Goal: Task Accomplishment & Management: Use online tool/utility

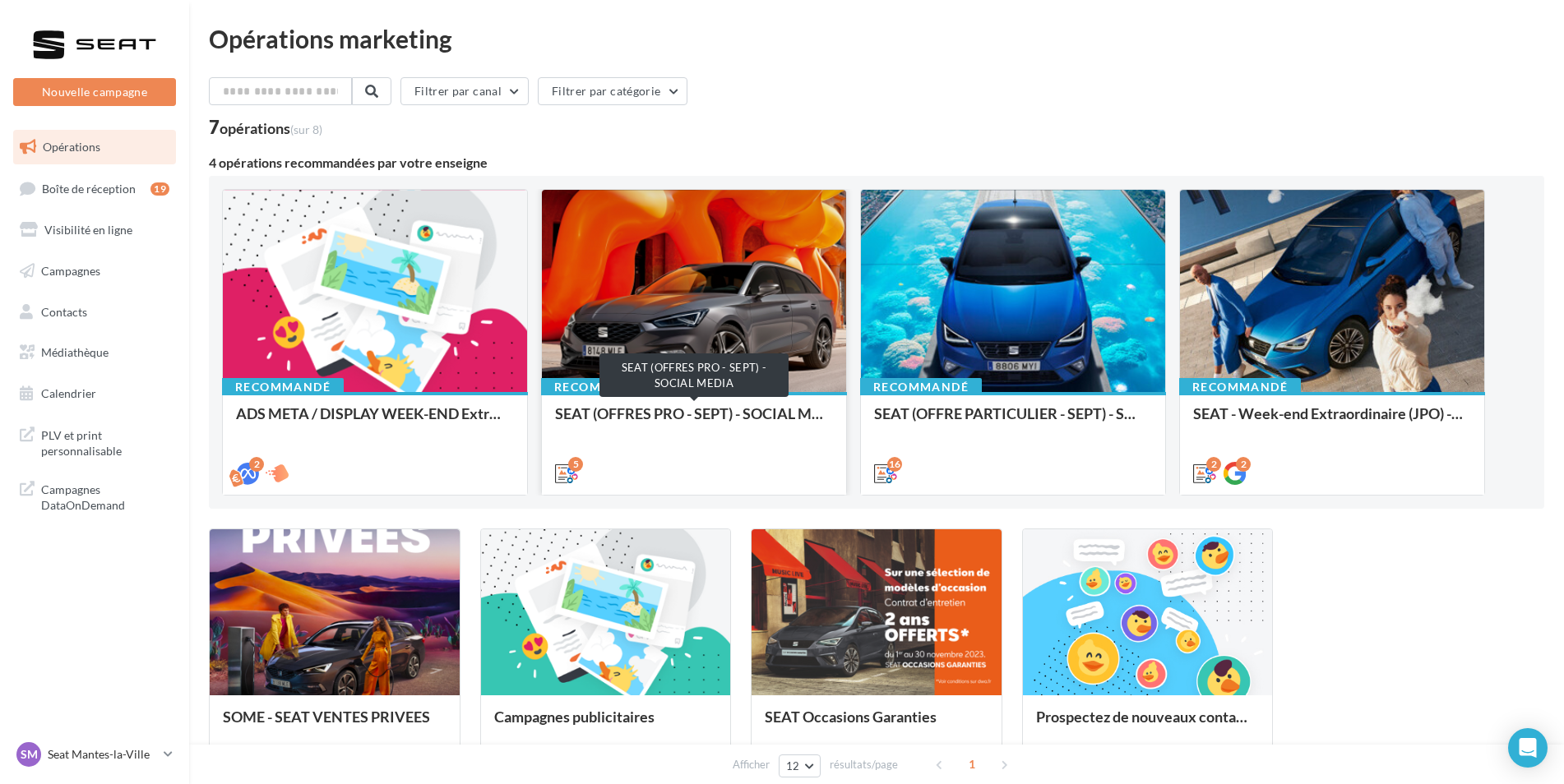
click at [675, 419] on div "SEAT (OFFRES PRO - SEPT) - SOCIAL MEDIA" at bounding box center [694, 421] width 278 height 32
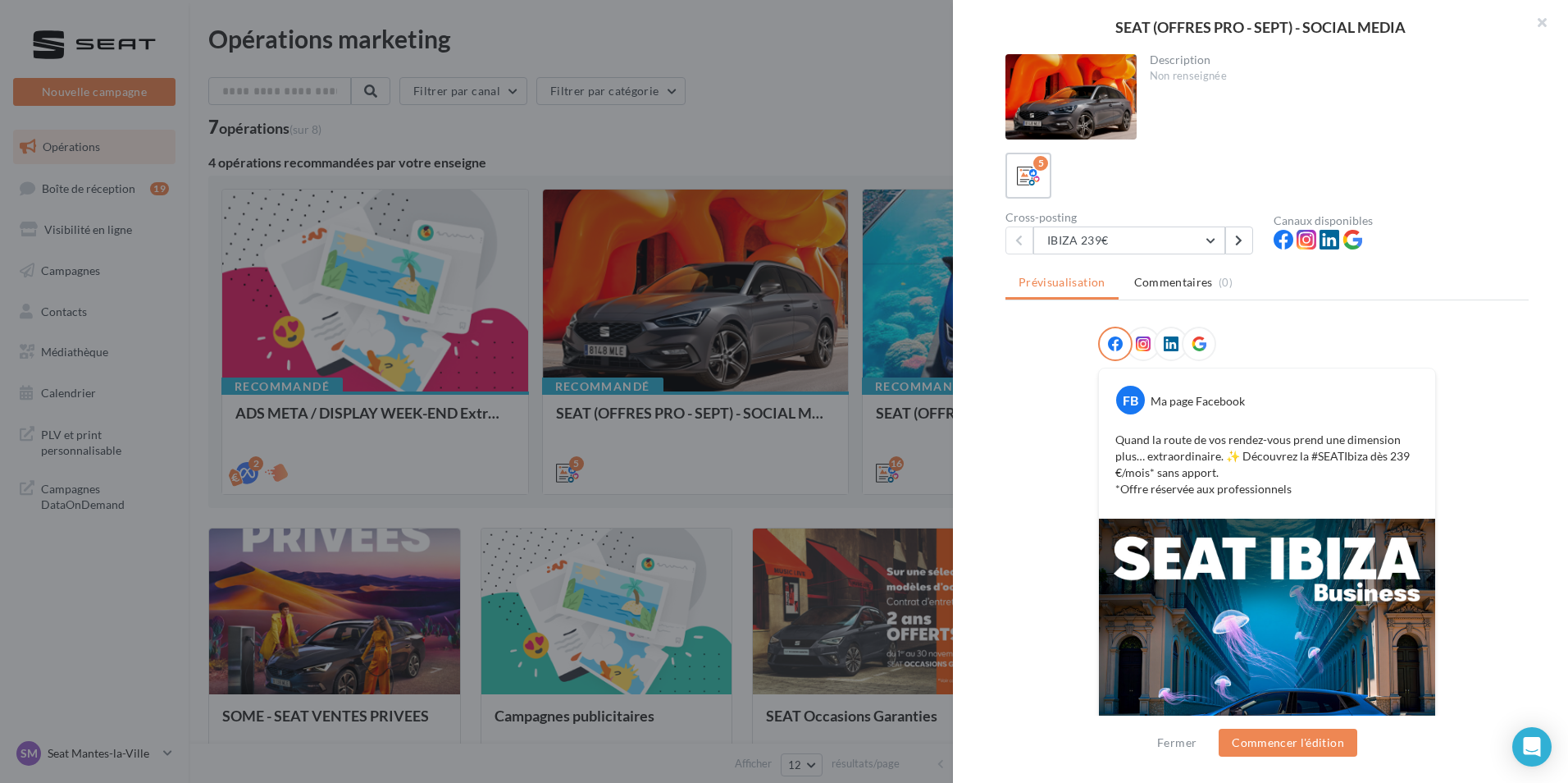
click at [1236, 757] on div "Fermer Commencer l'édition" at bounding box center [1260, 749] width 615 height 68
click at [1241, 742] on button "Commencer l'édition" at bounding box center [1289, 742] width 139 height 28
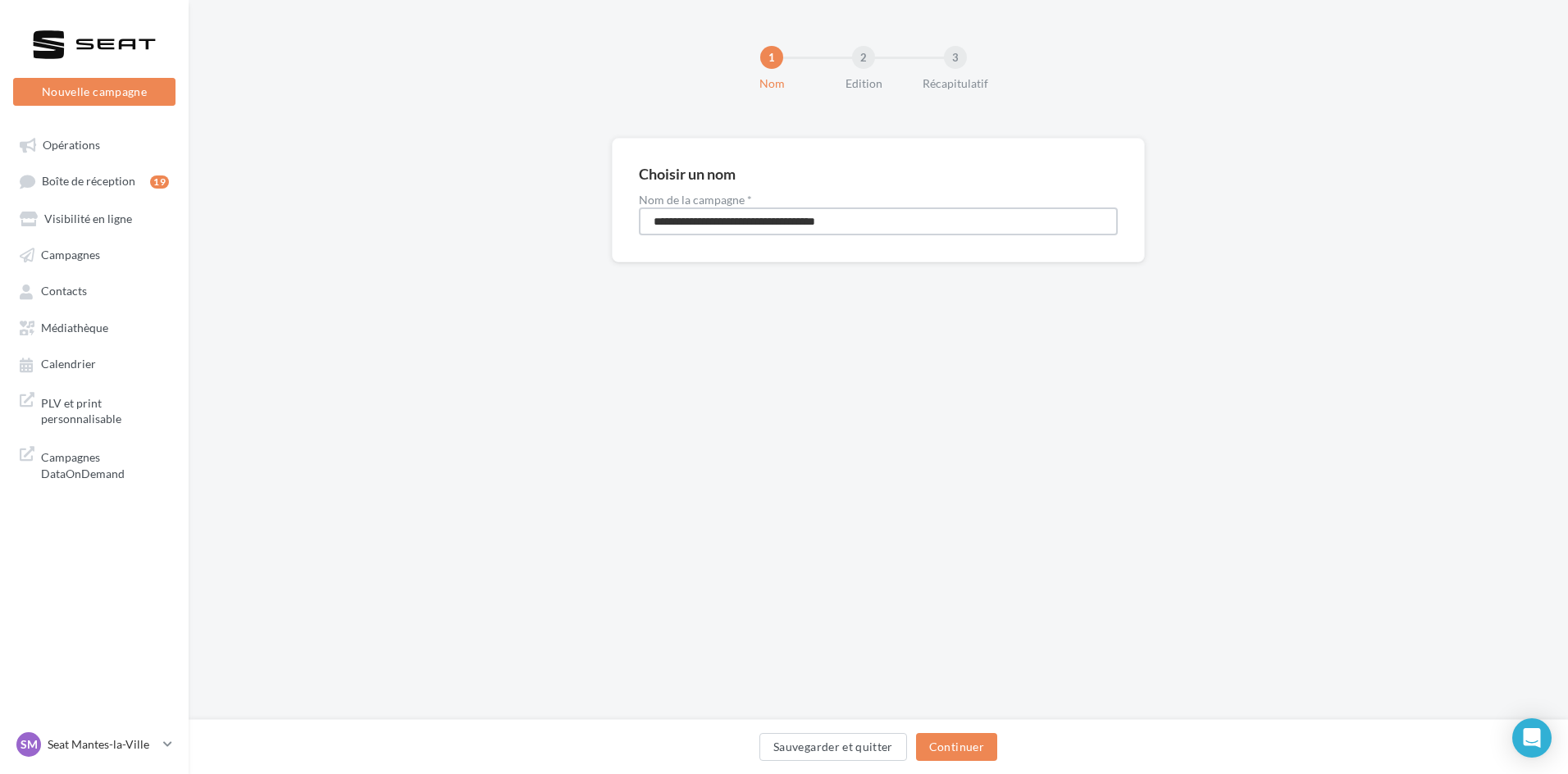
click at [655, 227] on input "**********" at bounding box center [879, 221] width 479 height 28
click at [952, 749] on button "Continuer" at bounding box center [957, 747] width 81 height 28
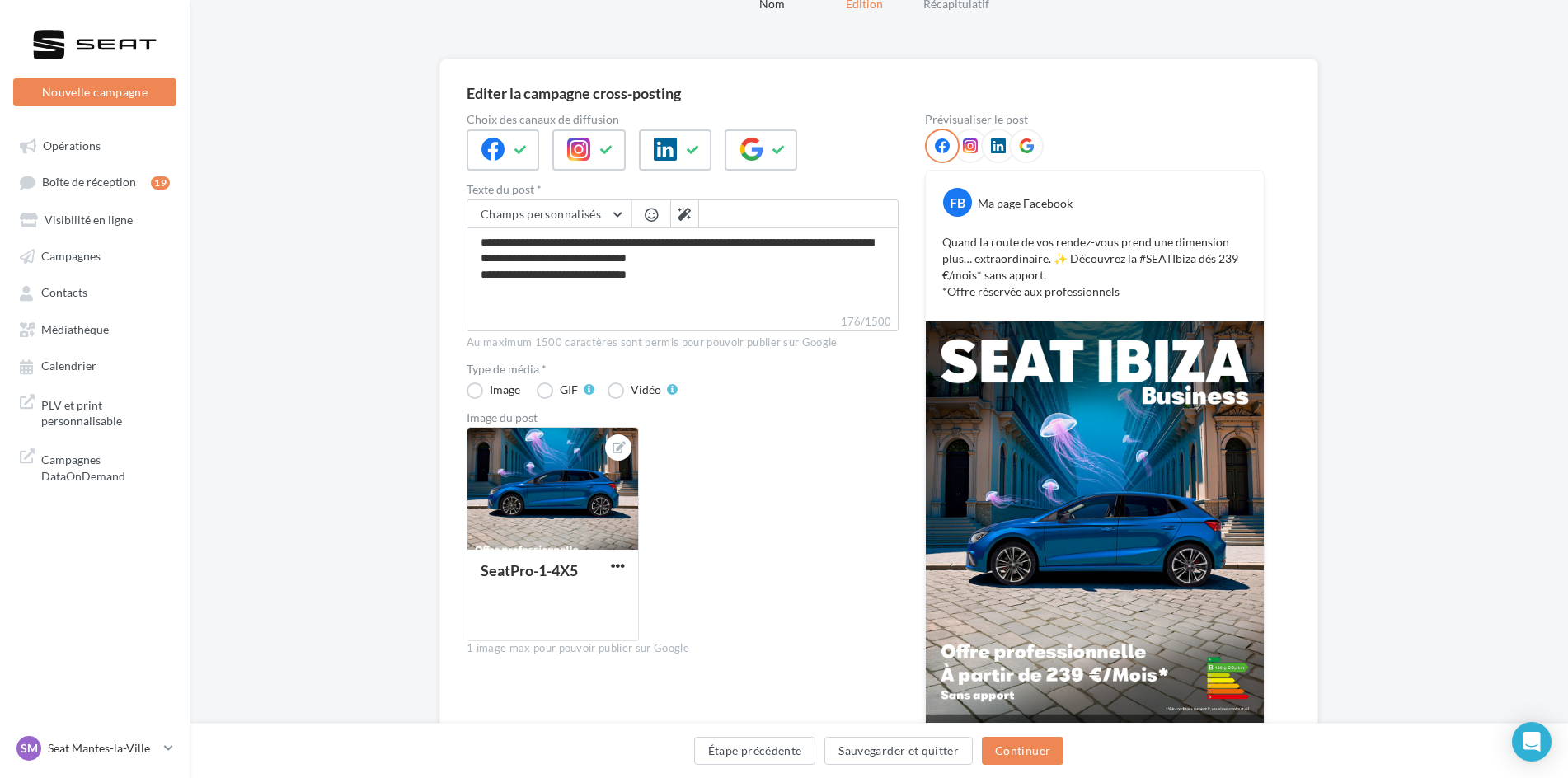
scroll to position [90, 0]
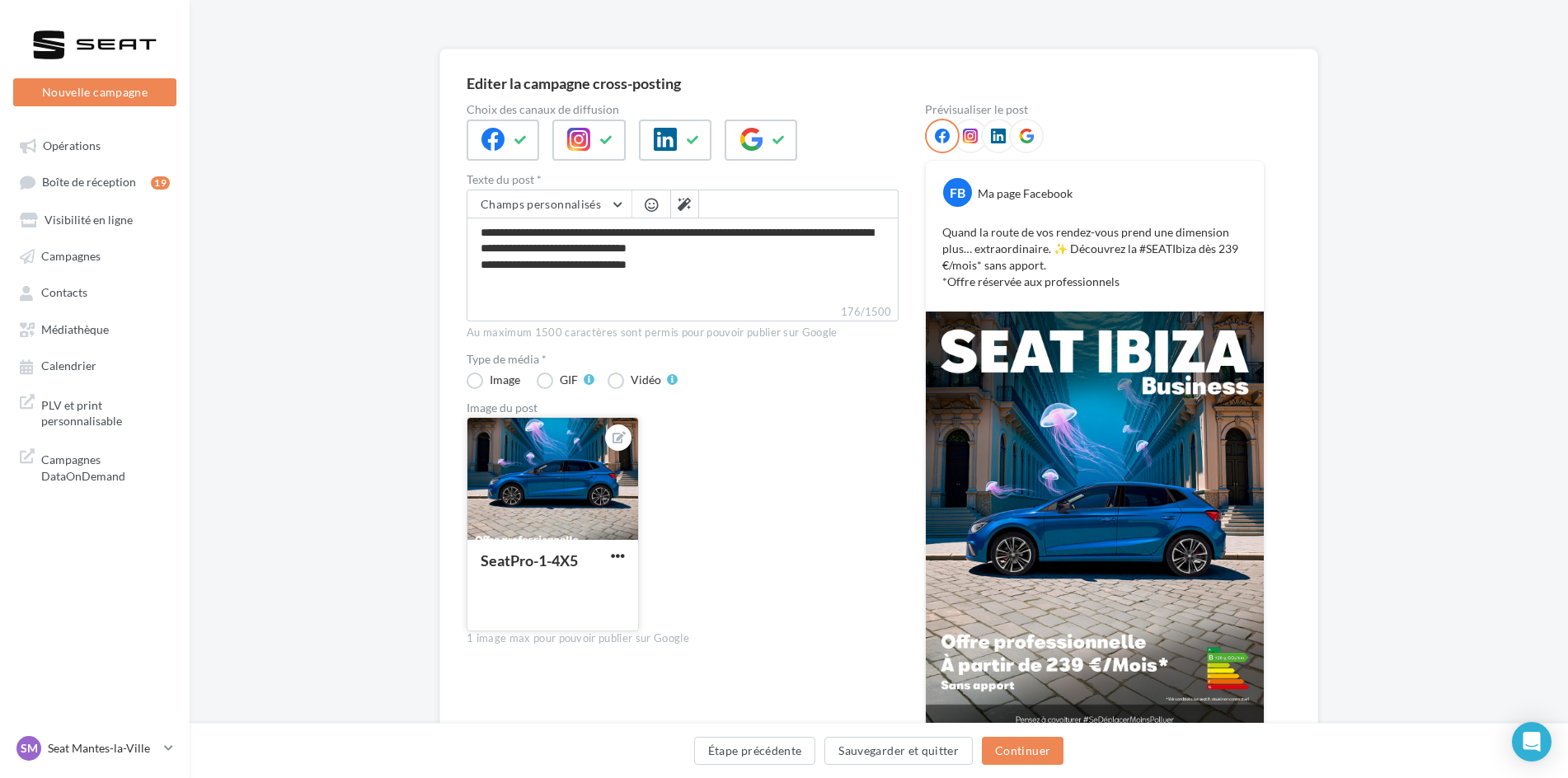
click at [609, 557] on button "button" at bounding box center [618, 558] width 20 height 17
click at [758, 520] on div "SeatPro-1-4X5 Remplacer l'image Ouvrir l'éditeur d'image Supprimer" at bounding box center [689, 531] width 445 height 228
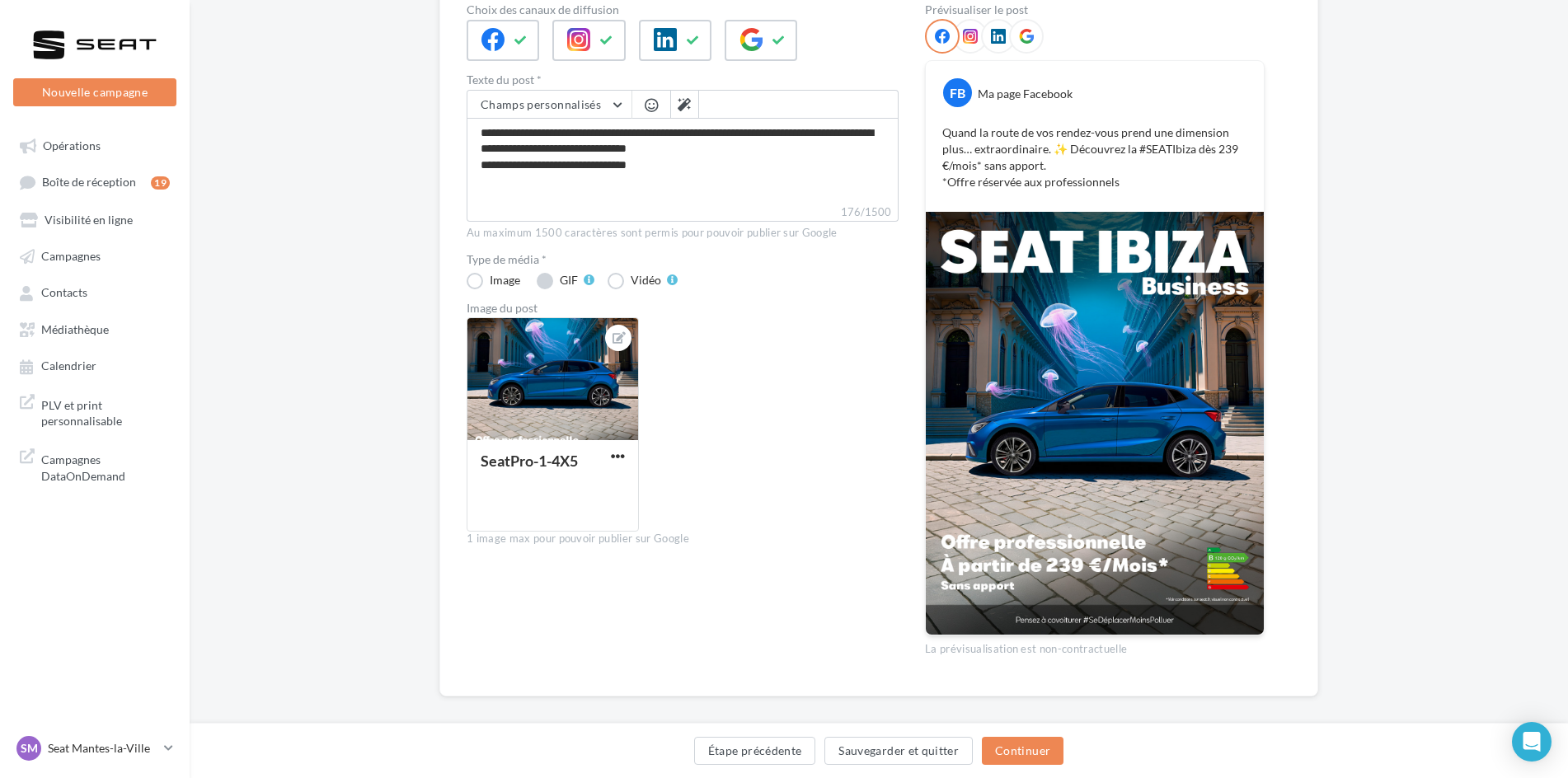
scroll to position [205, 0]
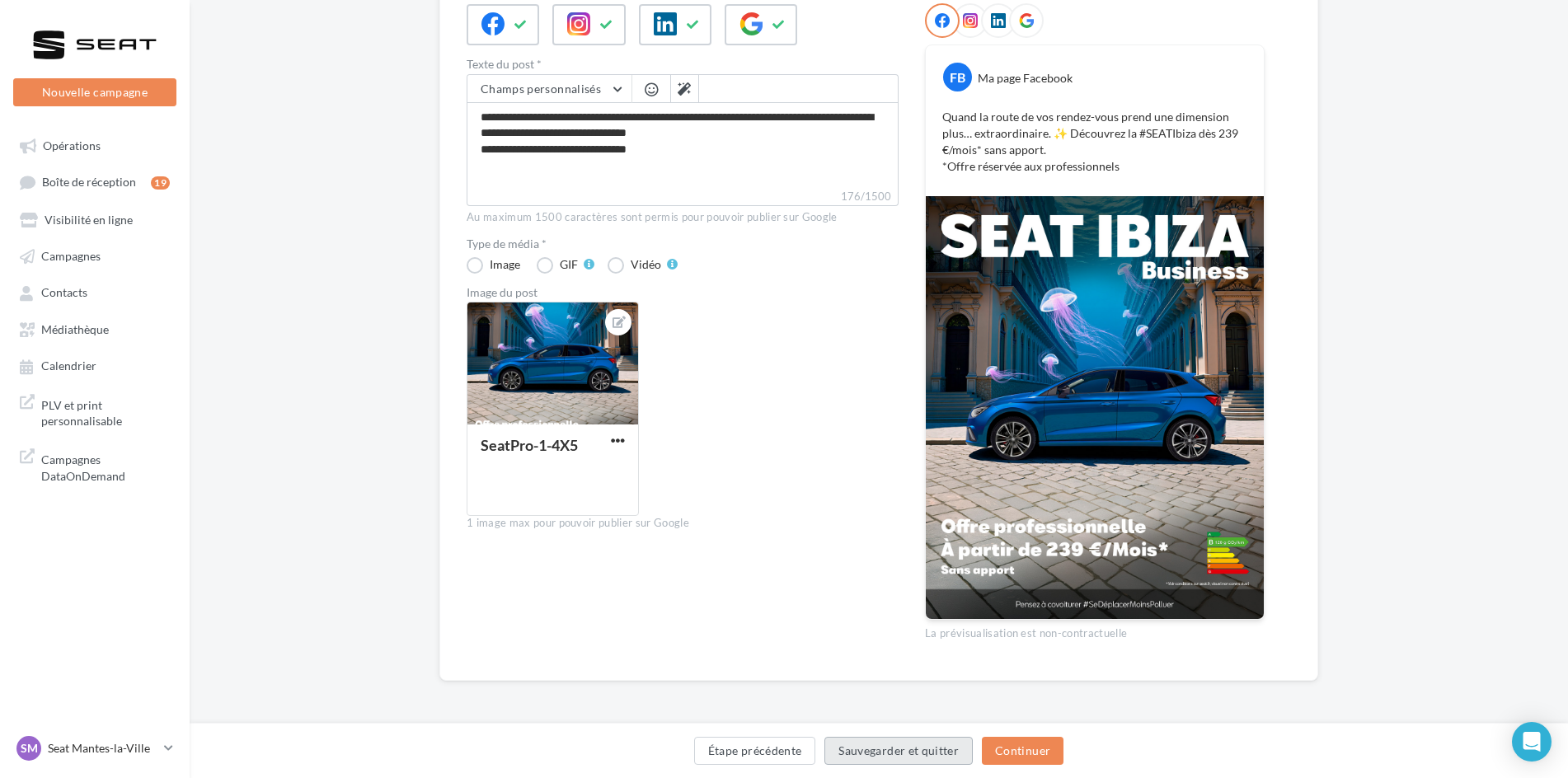
click at [866, 758] on button "Sauvegarder et quitter" at bounding box center [899, 751] width 149 height 28
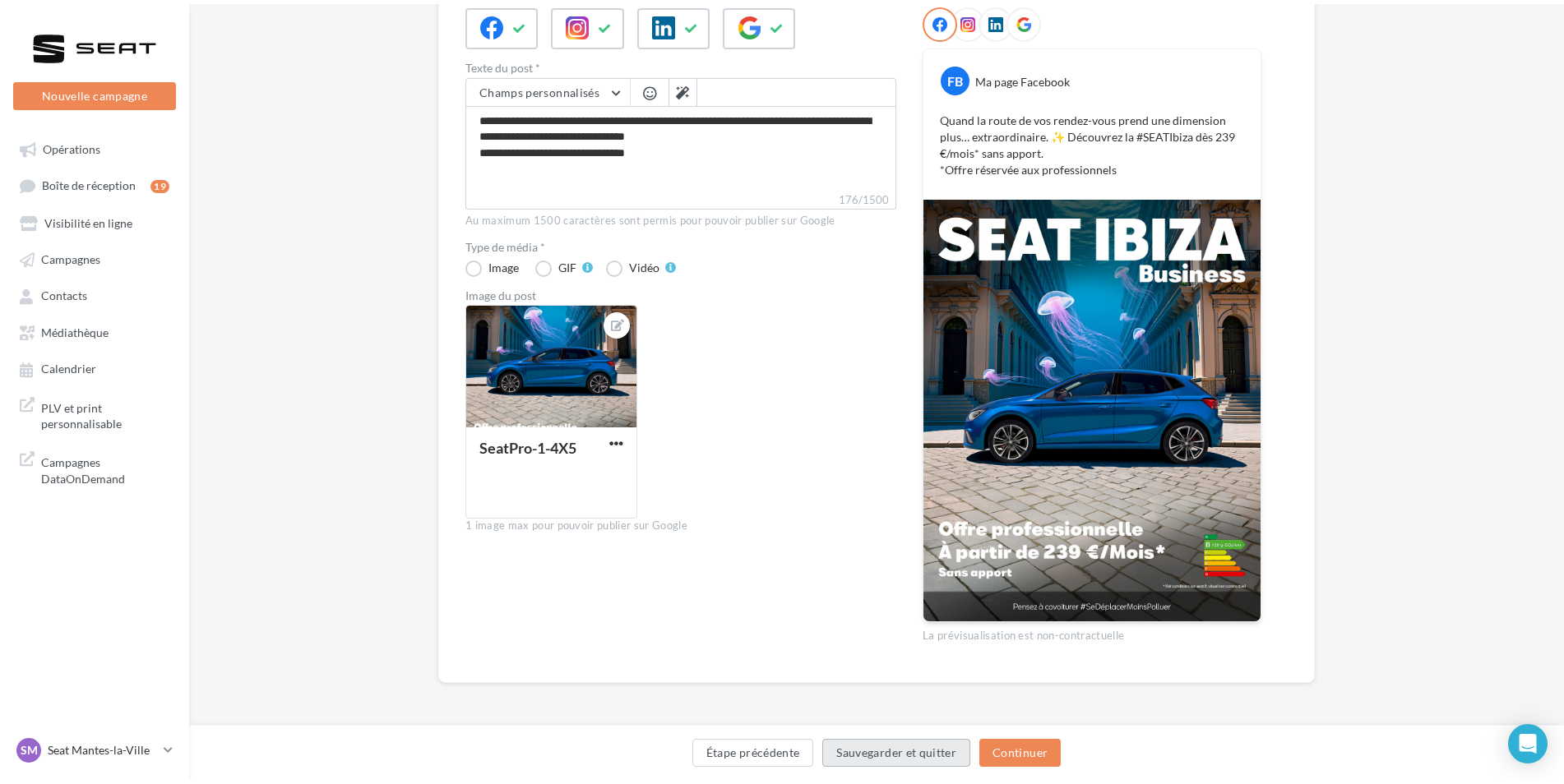
scroll to position [26, 0]
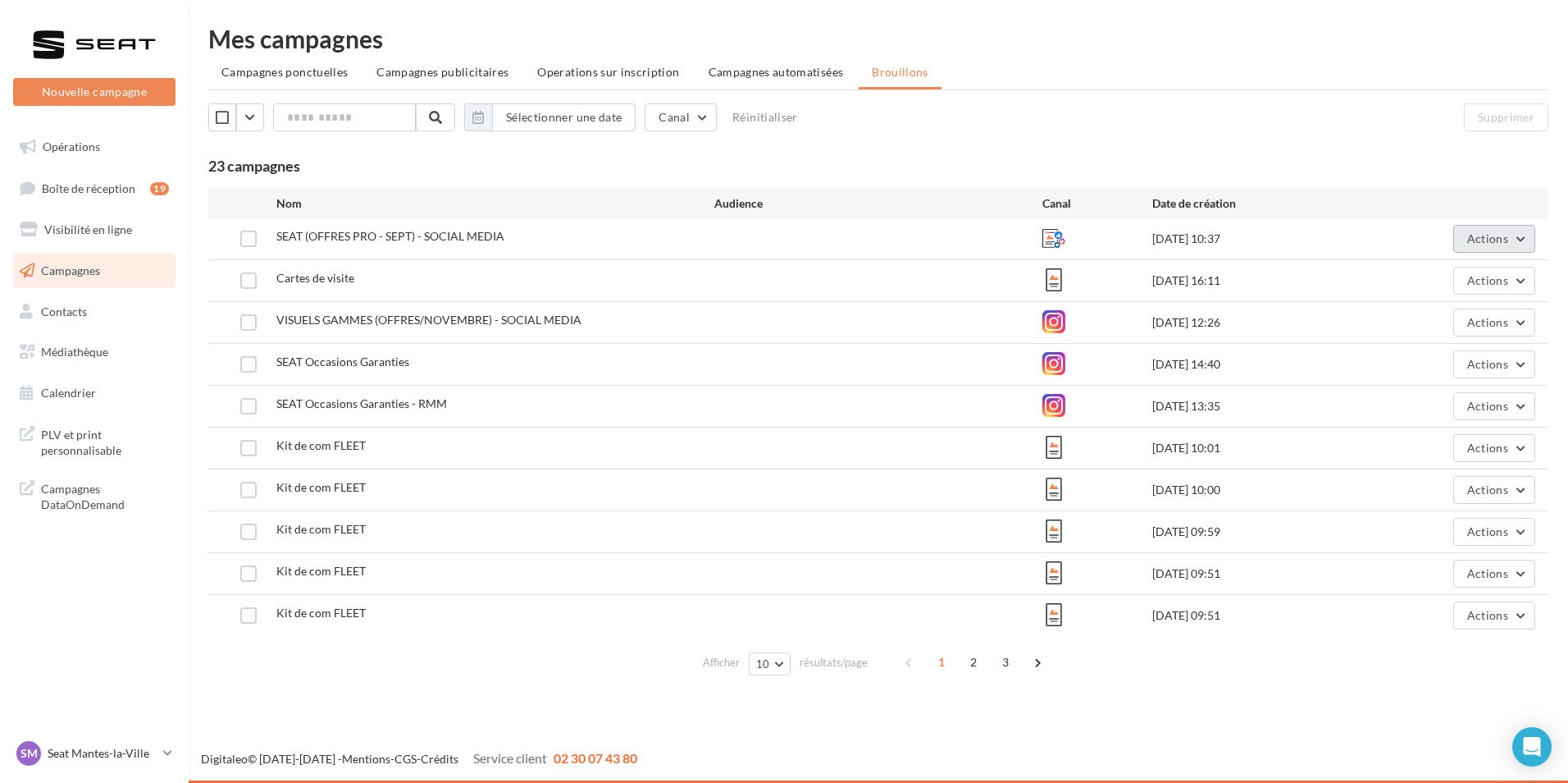
click at [1488, 246] on button "Actions" at bounding box center [1494, 239] width 82 height 28
click at [1365, 195] on div "Date de création" at bounding box center [1262, 204] width 219 height 17
click at [1469, 615] on span "Actions" at bounding box center [1488, 615] width 41 height 14
click at [1401, 651] on div "Afficher 10 10 25 50 100 résultats/page 1 2 3" at bounding box center [878, 662] width 1340 height 40
click at [68, 193] on span "Boîte de réception" at bounding box center [88, 187] width 93 height 14
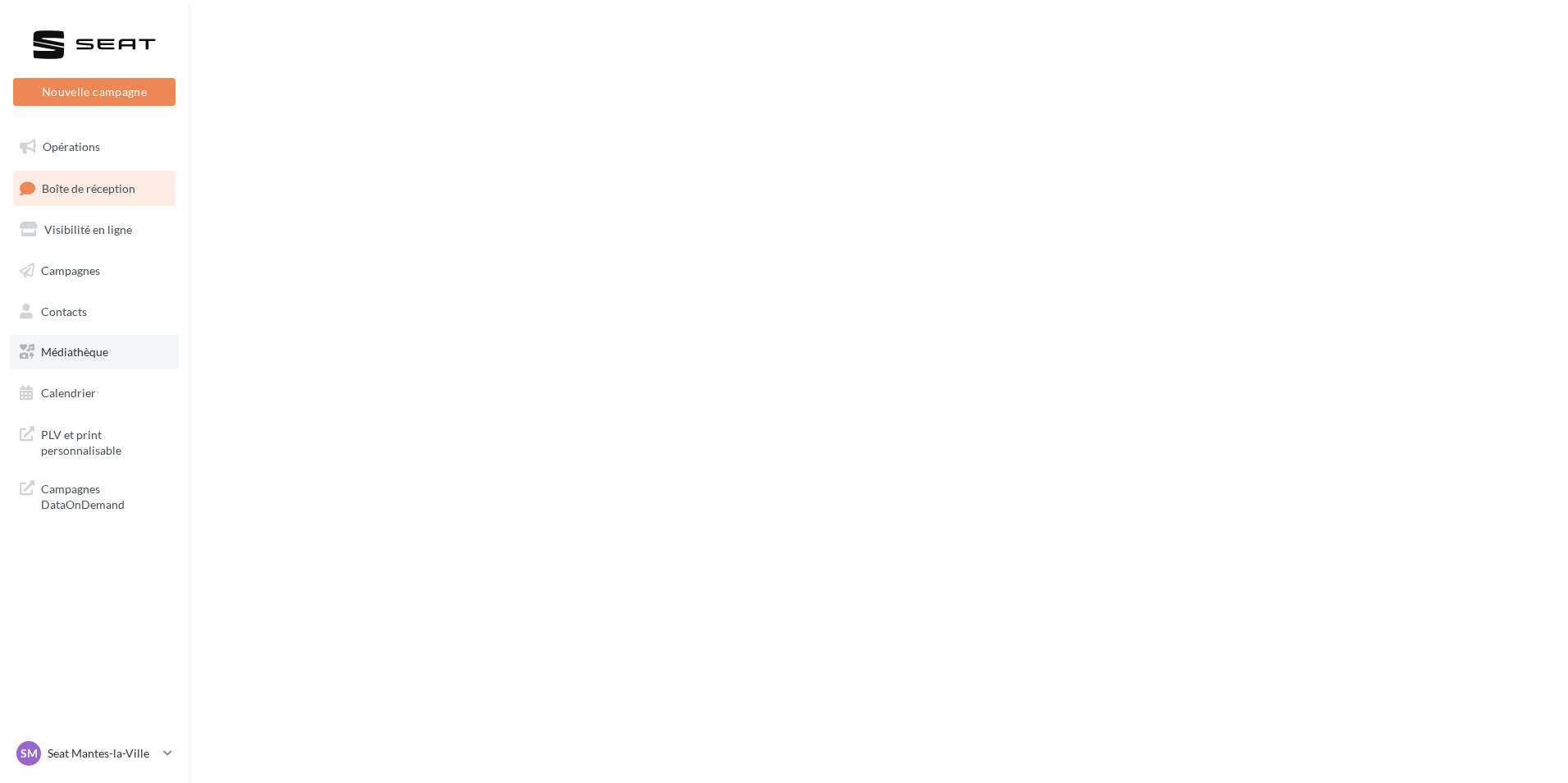
click at [68, 351] on span "Médiathèque" at bounding box center [74, 351] width 68 height 14
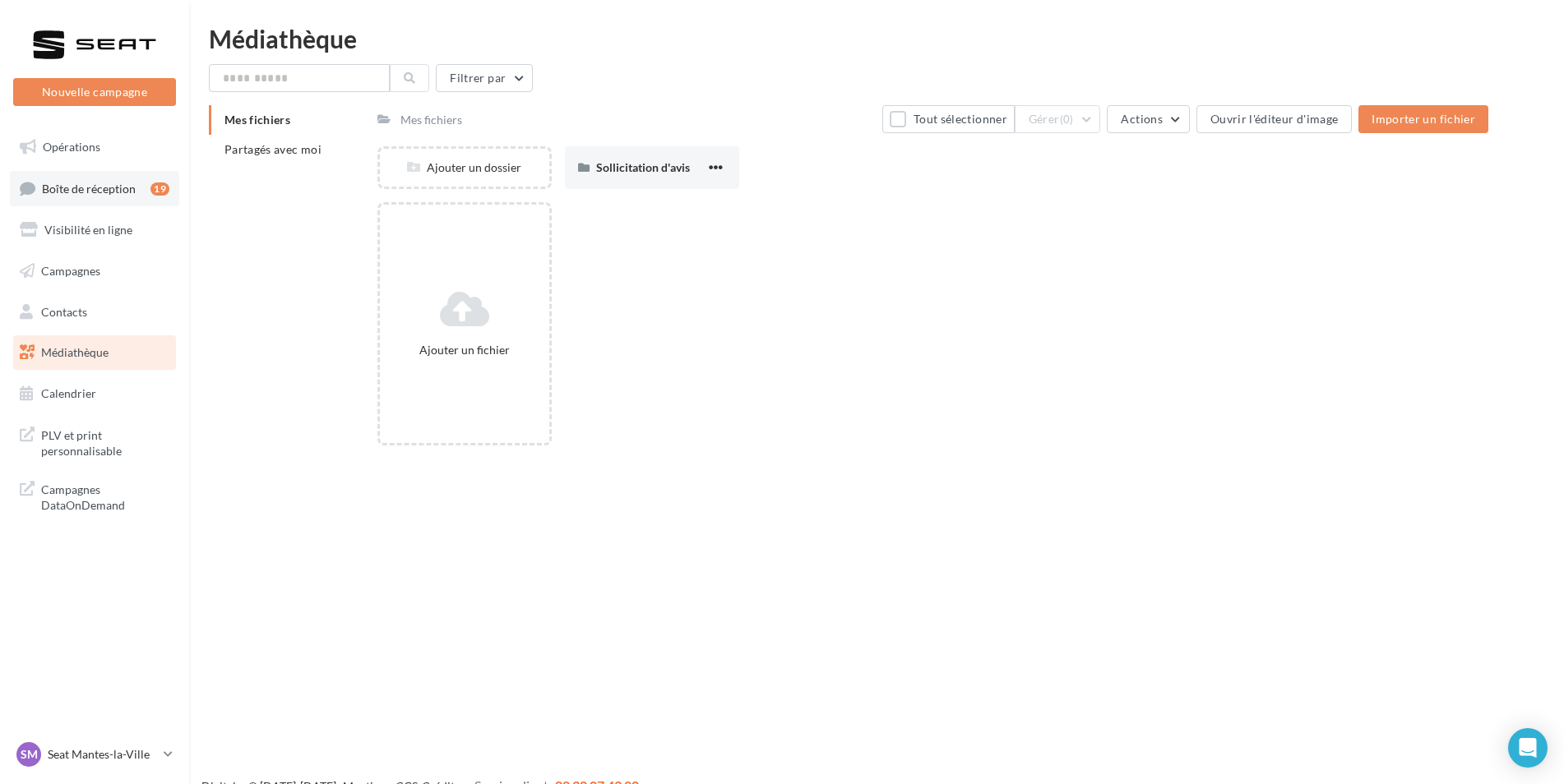
click at [98, 184] on span "Boîte de réception" at bounding box center [88, 187] width 94 height 14
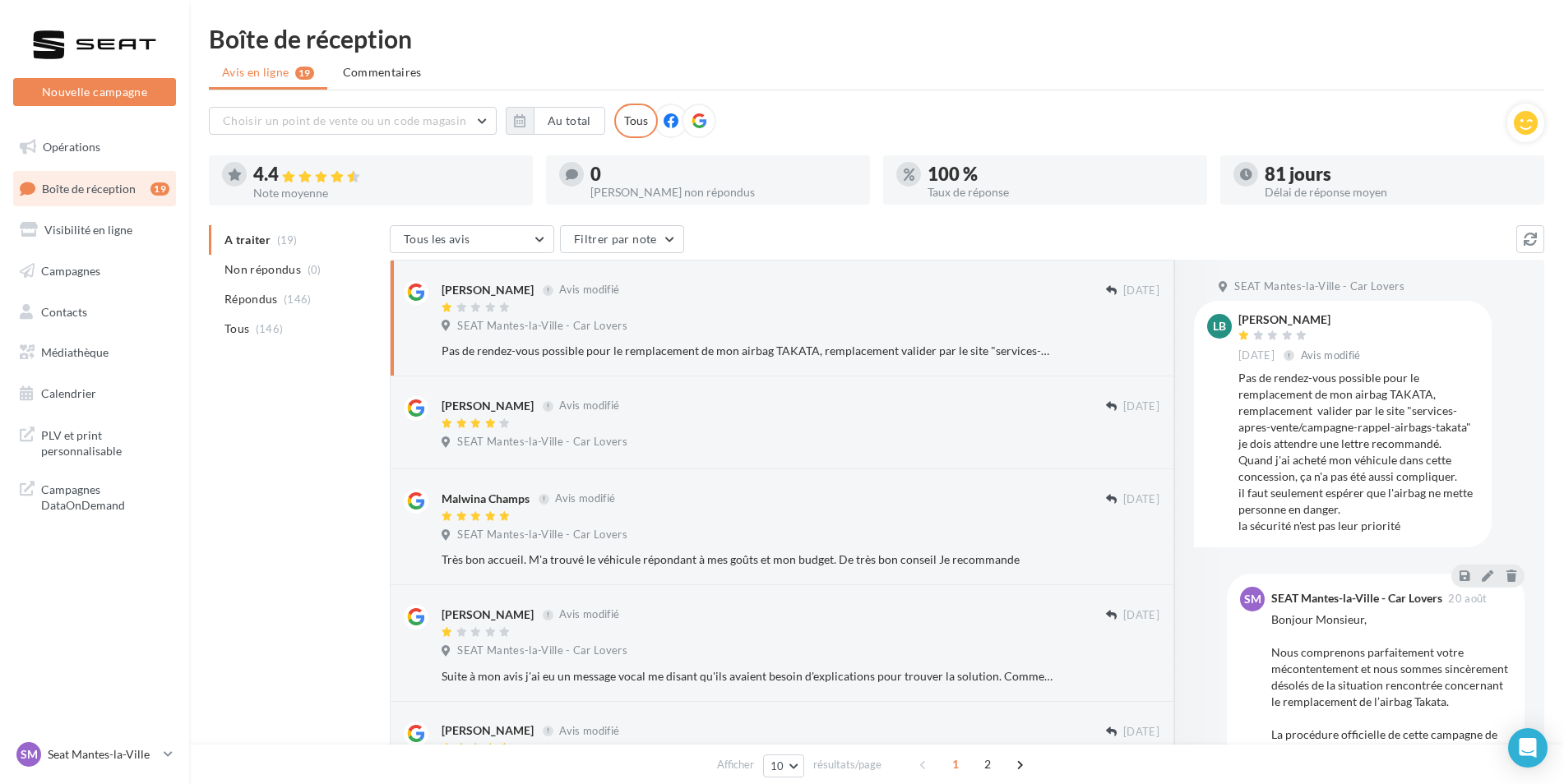
drag, startPoint x: 267, startPoint y: 279, endPoint x: 1254, endPoint y: 563, distance: 1027.0
click at [1254, 563] on div at bounding box center [1227, 523] width 106 height 526
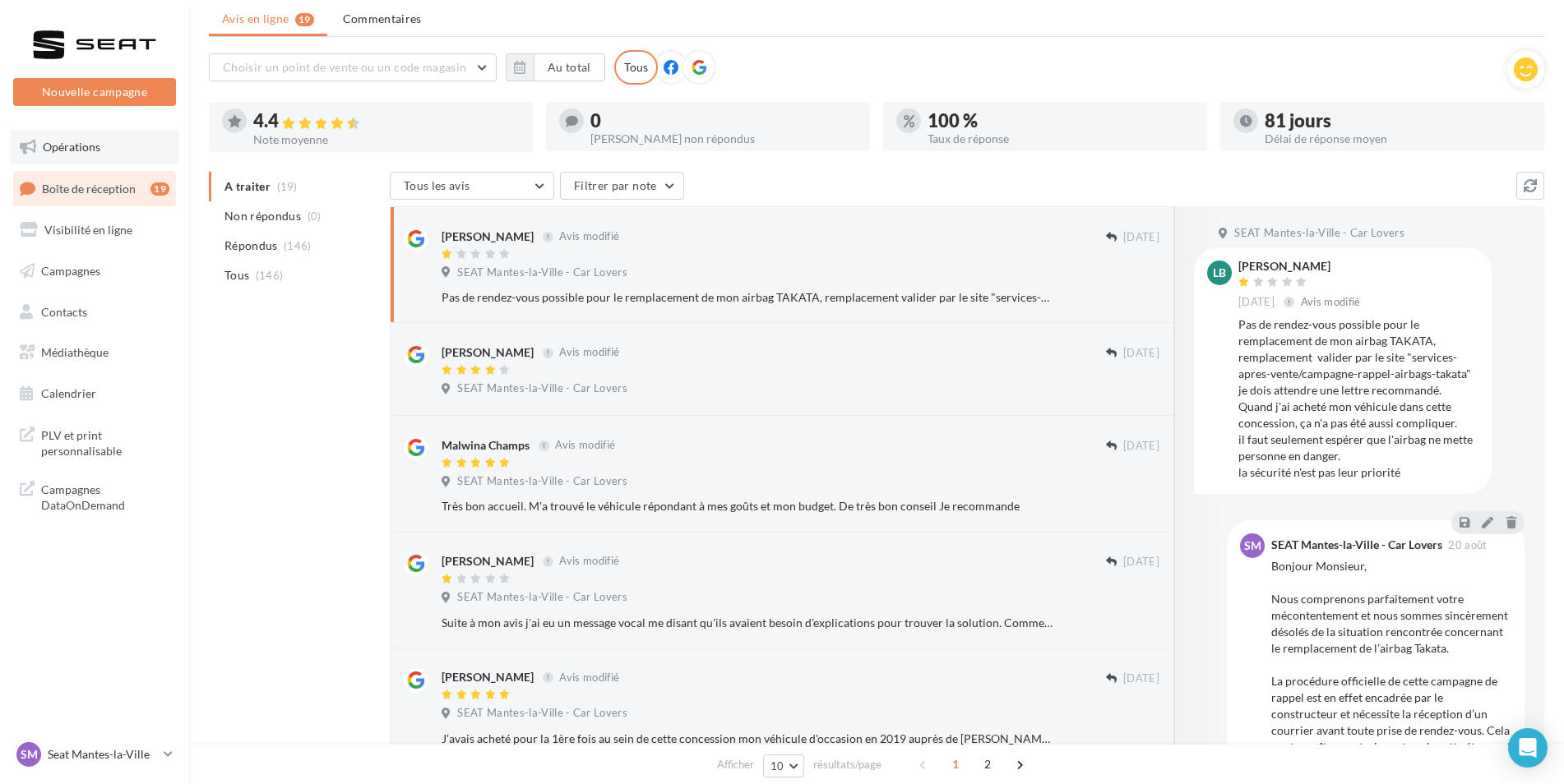
click at [38, 145] on link "Opérations" at bounding box center [95, 146] width 170 height 34
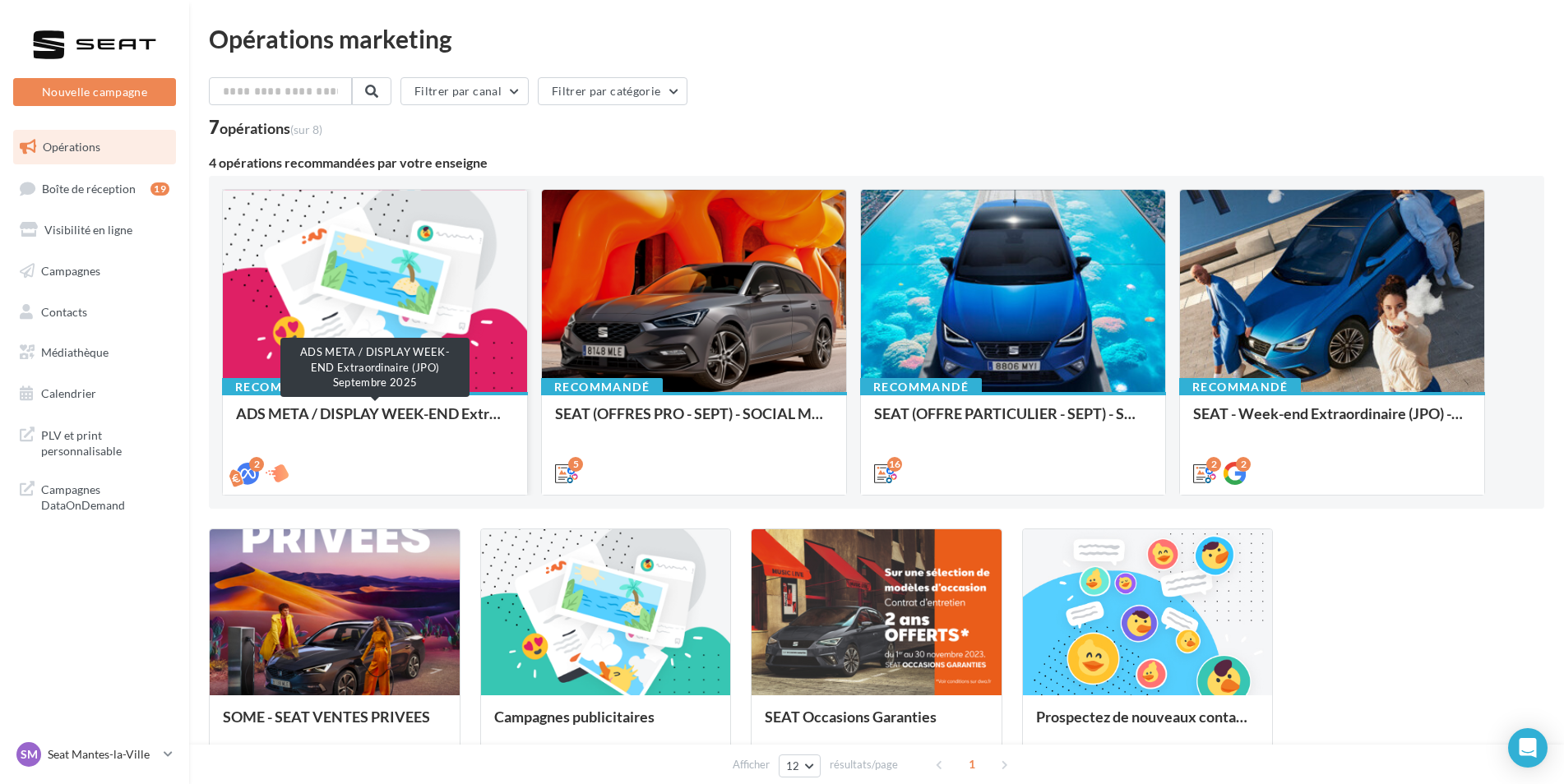
click at [447, 410] on div "ADS META / DISPLAY WEEK-END Extraordinaire (JPO) Septembre 2025" at bounding box center [375, 421] width 278 height 32
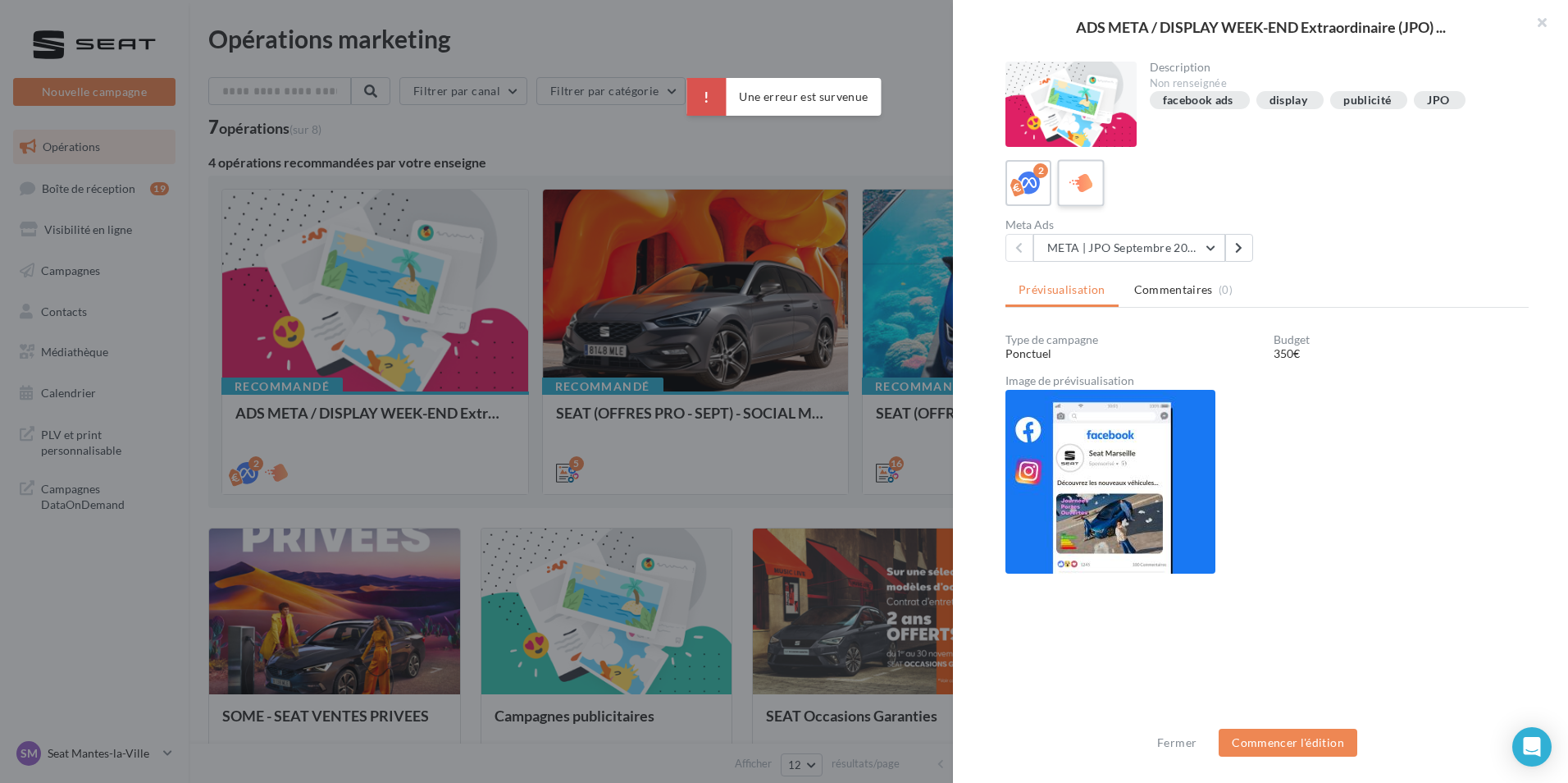
scroll to position [245, 0]
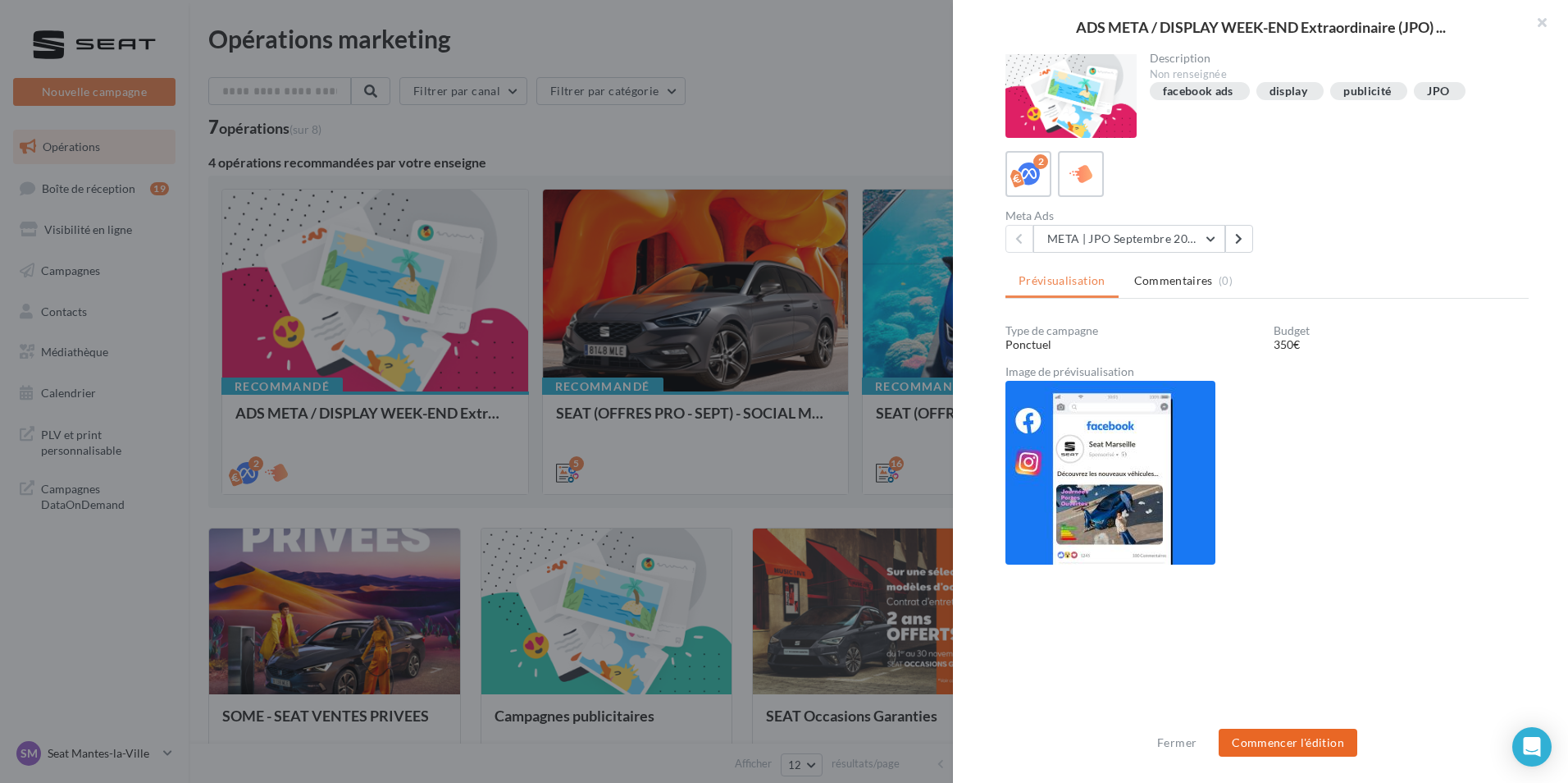
click at [1241, 738] on button "Commencer l'édition" at bounding box center [1289, 742] width 139 height 28
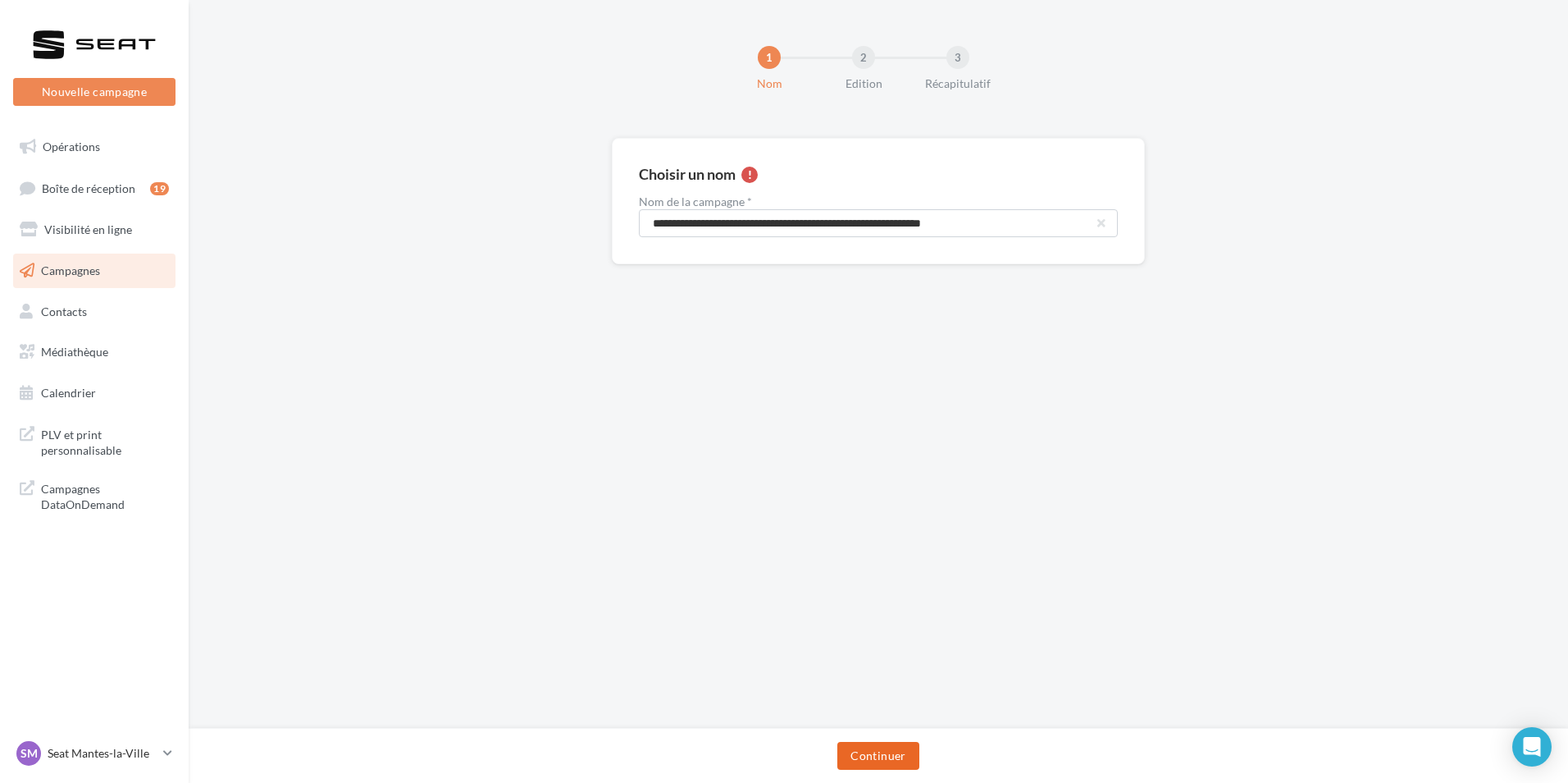
click at [877, 747] on button "Continuer" at bounding box center [878, 756] width 81 height 28
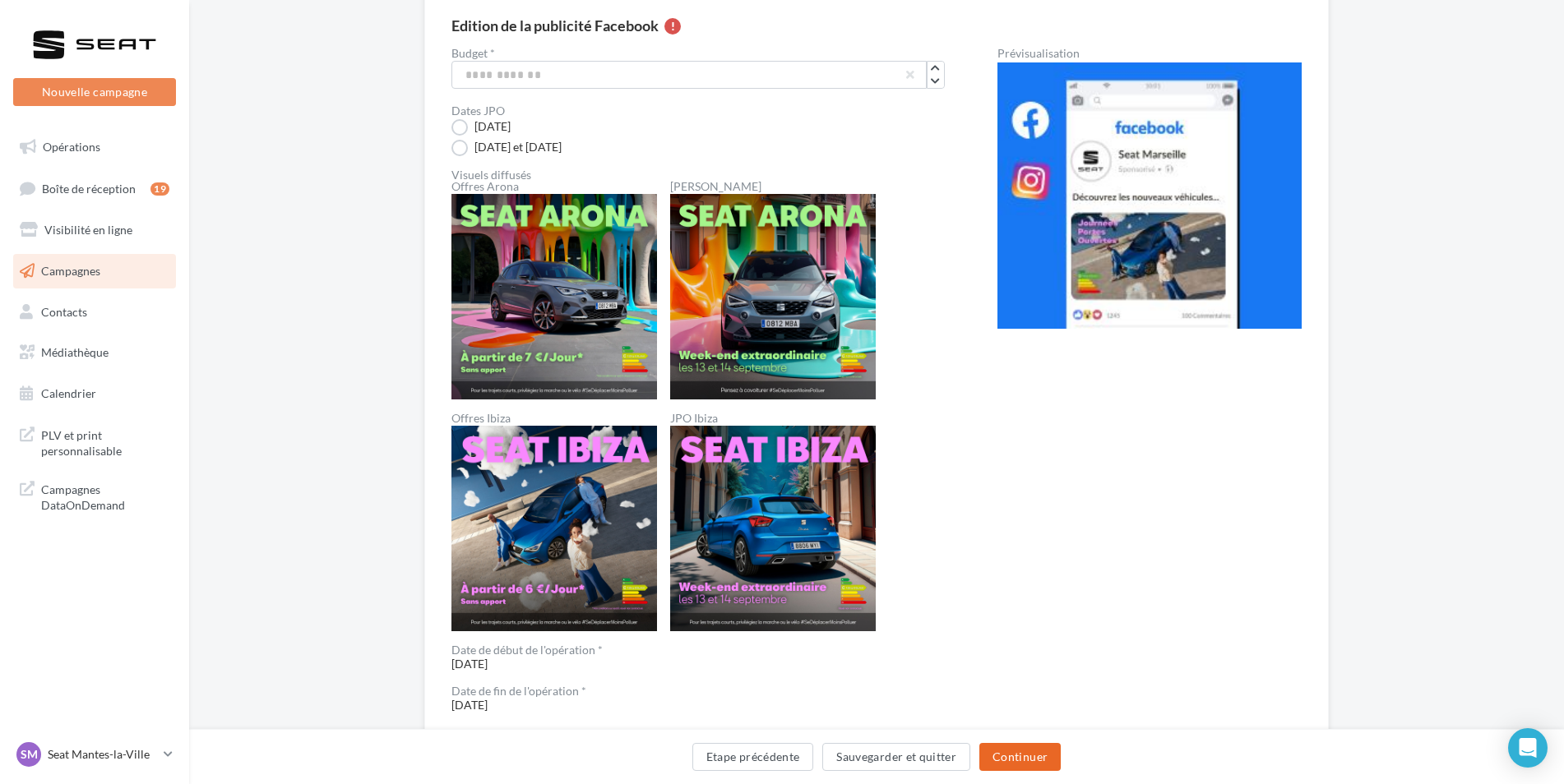
scroll to position [149, 0]
click at [1000, 758] on button "Continuer" at bounding box center [1020, 757] width 82 height 28
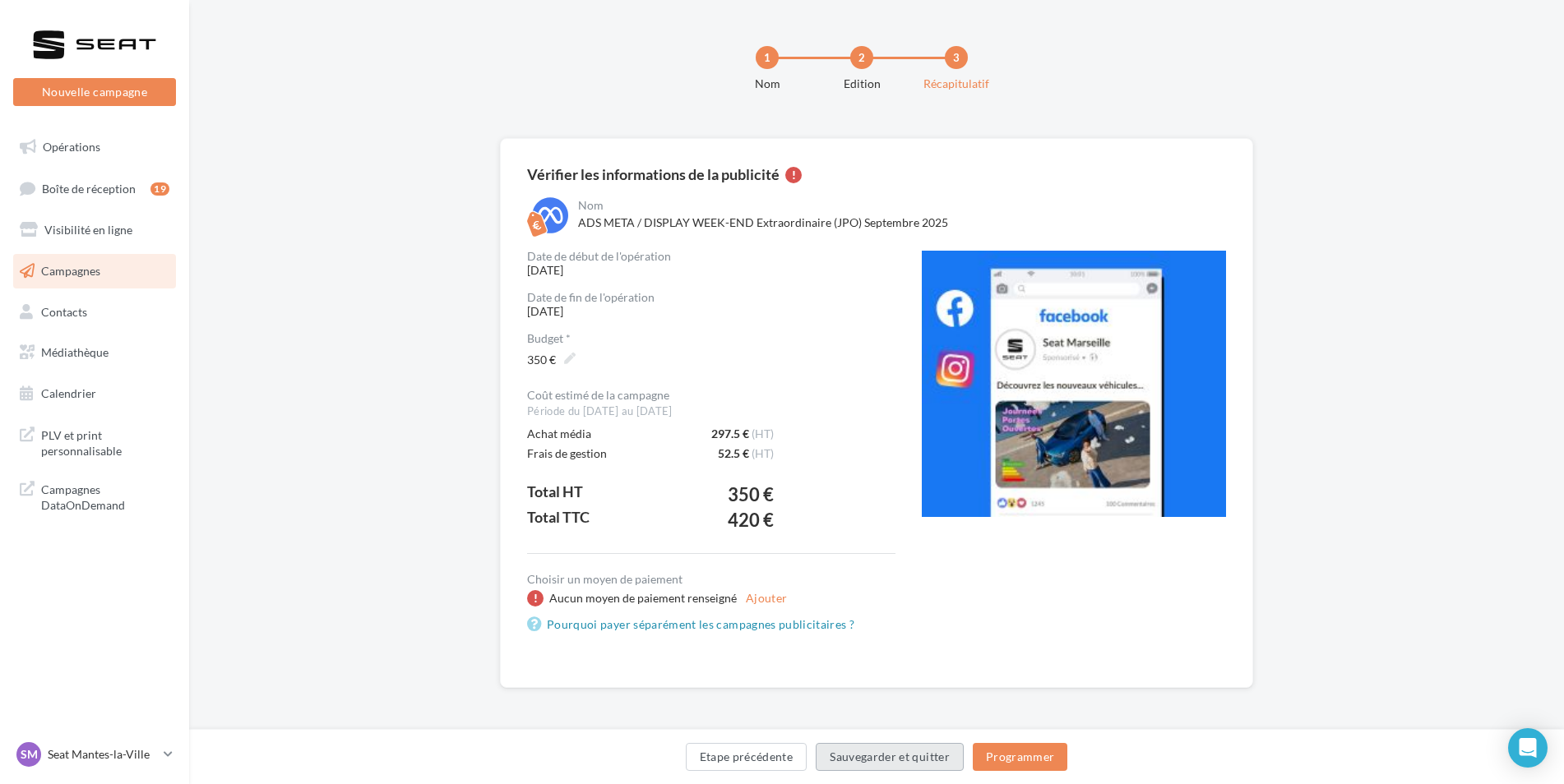
click at [907, 765] on button "Sauvegarder et quitter" at bounding box center [890, 757] width 148 height 28
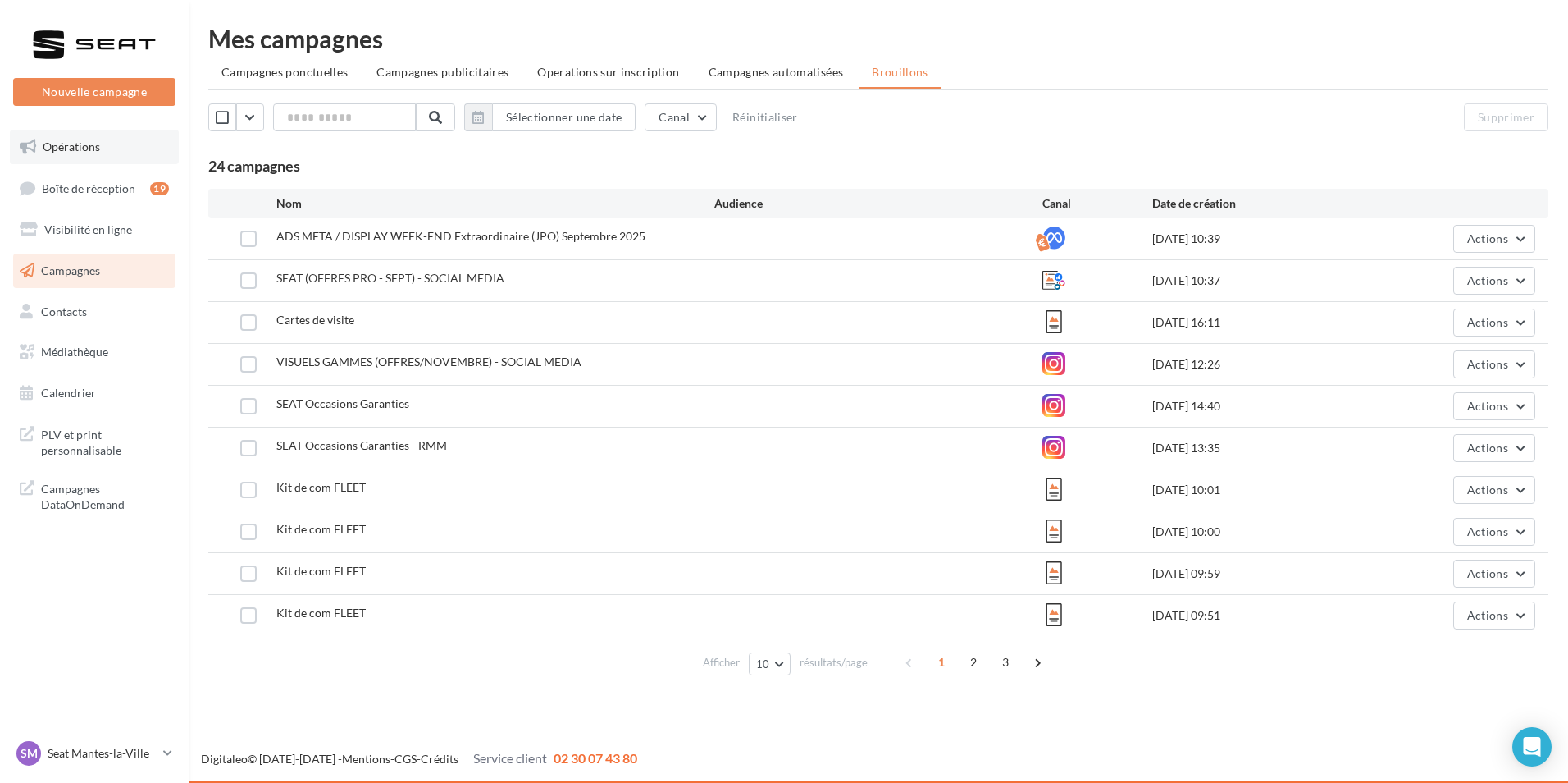
click at [76, 160] on link "Opérations" at bounding box center [94, 146] width 169 height 34
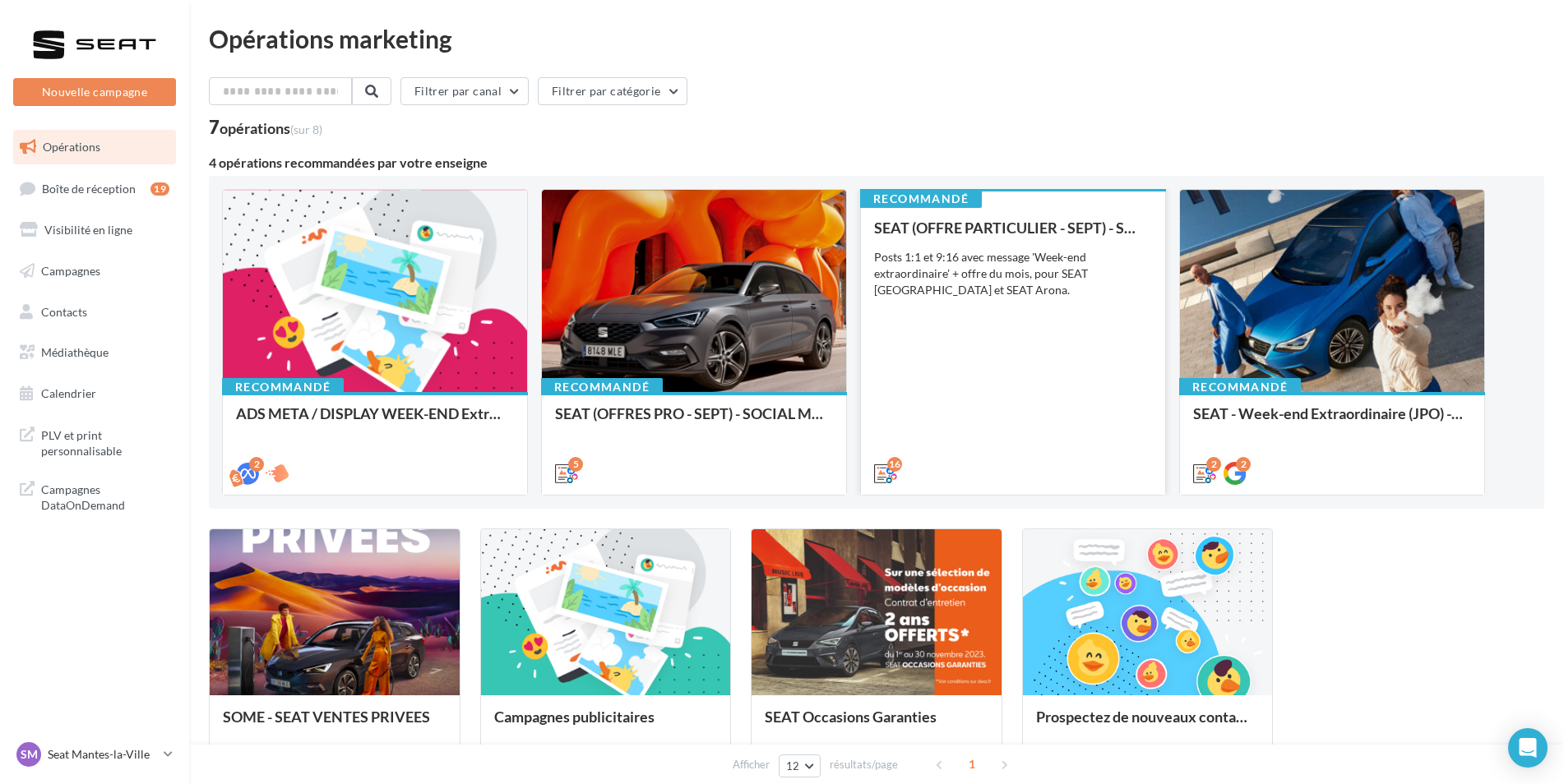
click at [908, 413] on div "SEAT (OFFRE PARTICULIER - SEPT) - SOCIAL MEDIA Posts 1:1 et 9:16 avec message '…" at bounding box center [1013, 349] width 278 height 260
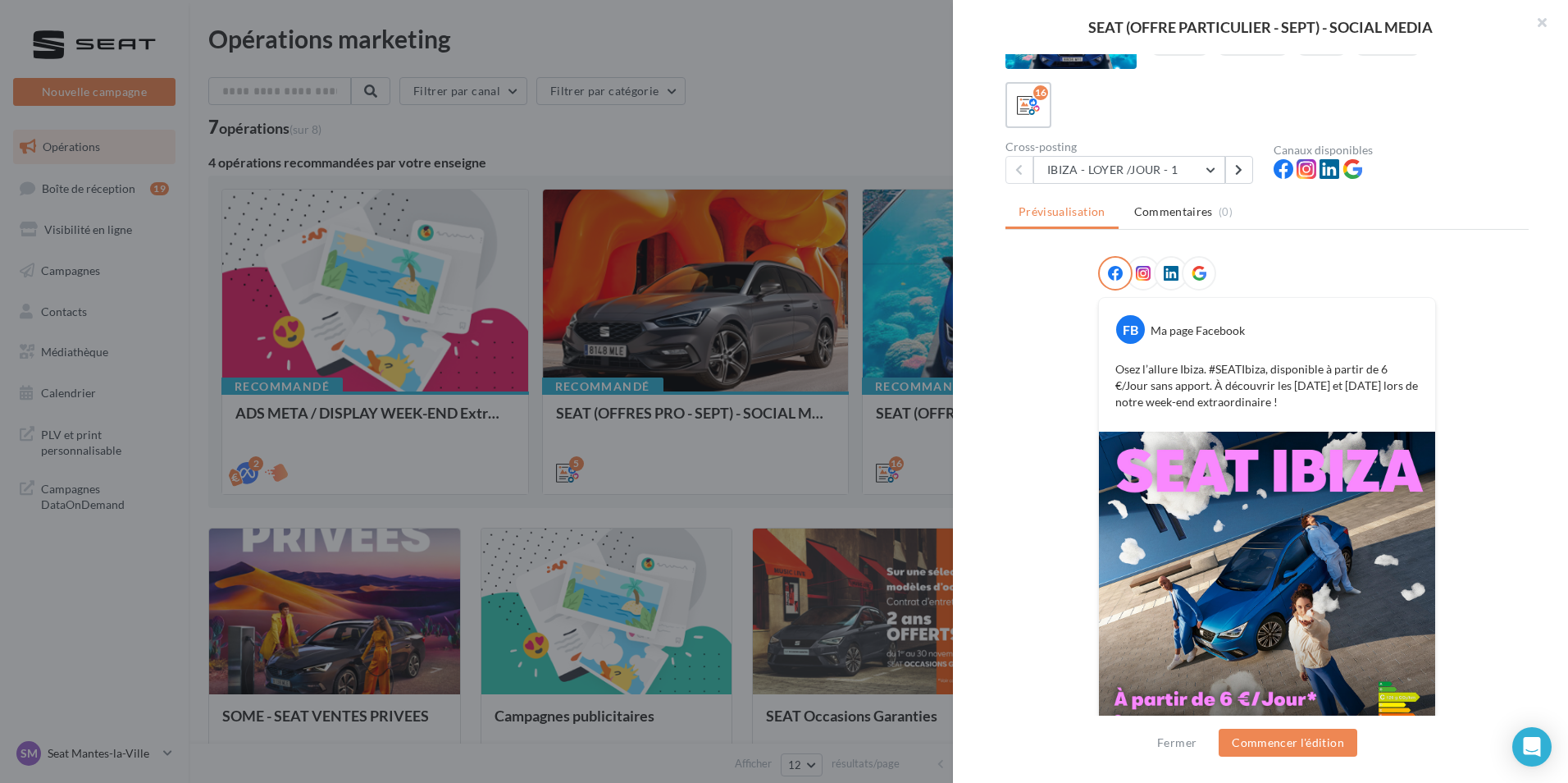
scroll to position [71, 0]
click at [1292, 752] on button "Commencer l'édition" at bounding box center [1289, 742] width 139 height 28
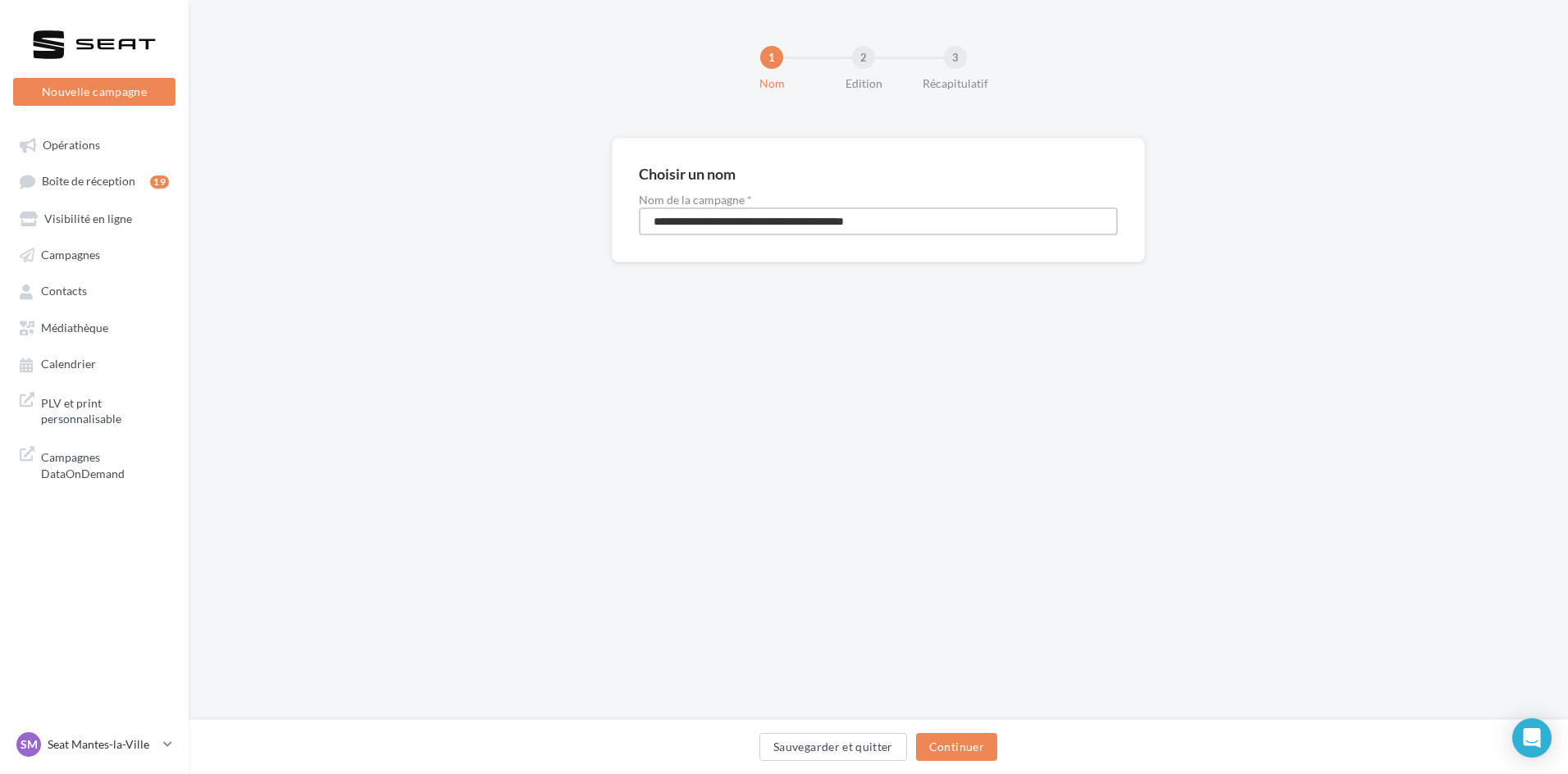
click at [740, 232] on input "**********" at bounding box center [879, 221] width 479 height 28
click at [933, 746] on button "Continuer" at bounding box center [957, 747] width 81 height 28
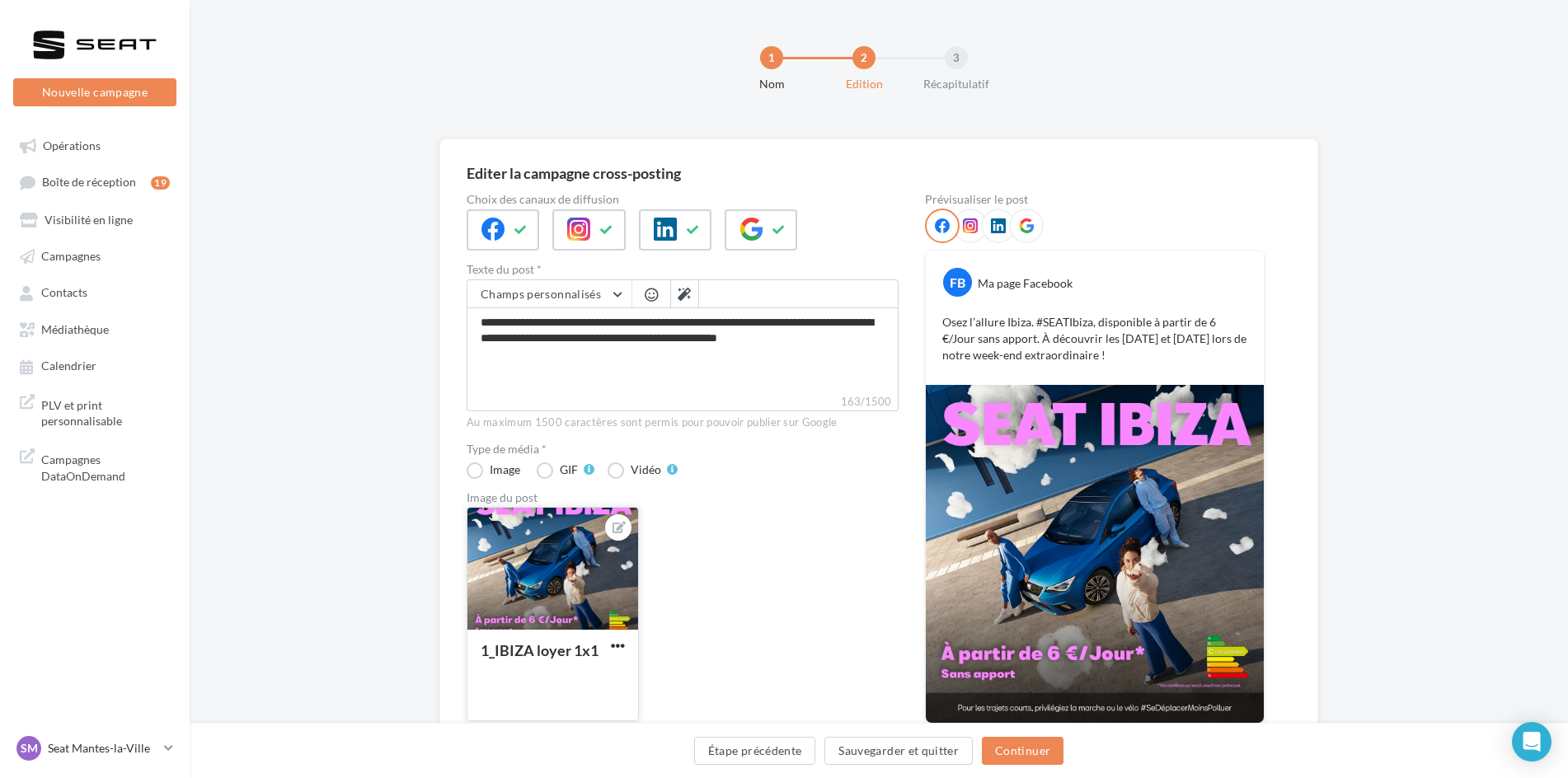
click at [626, 528] on div at bounding box center [618, 527] width 26 height 26
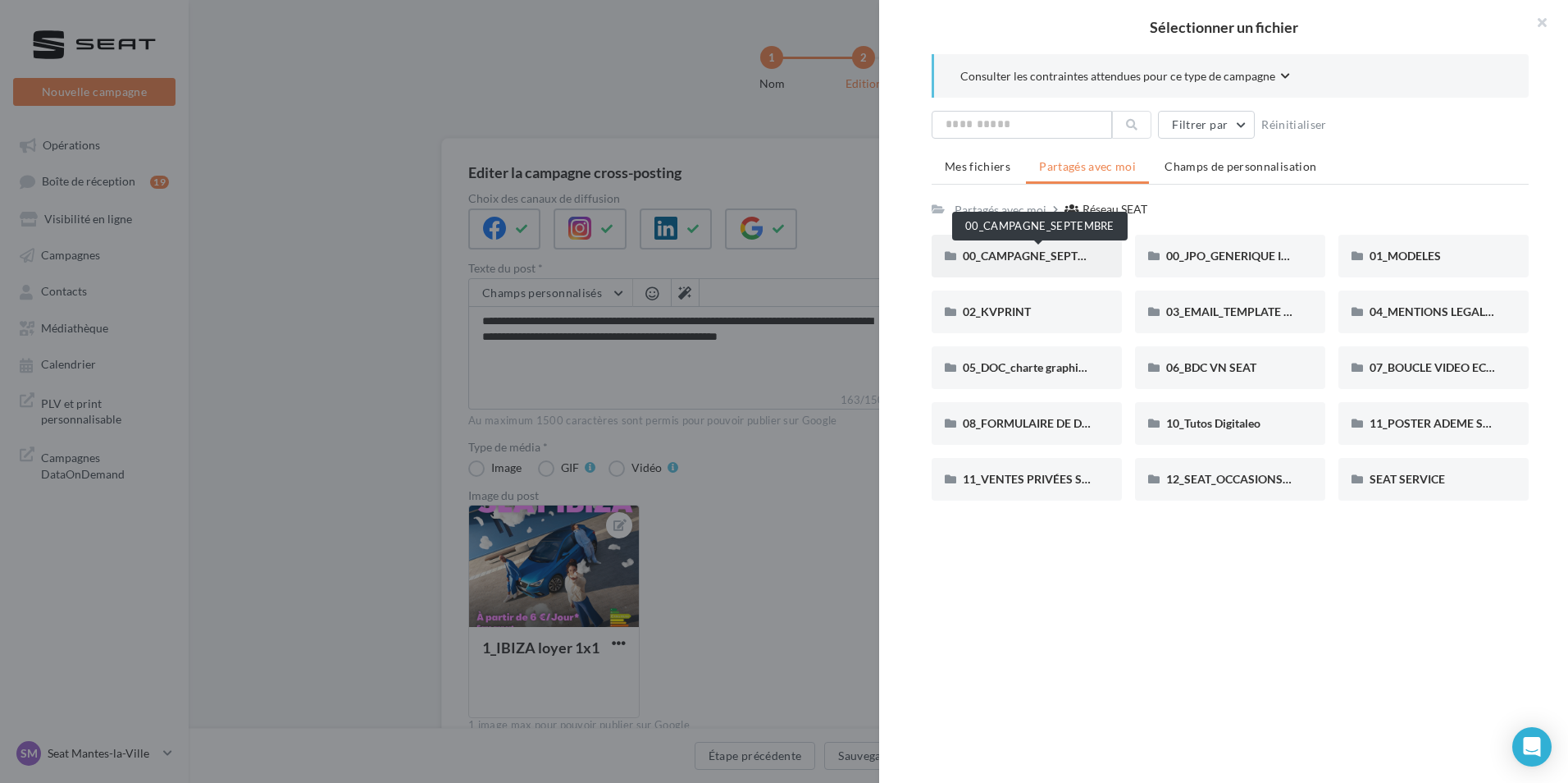
click at [1068, 259] on span "00_CAMPAGNE_SEPTEMBRE" at bounding box center [1040, 255] width 154 height 14
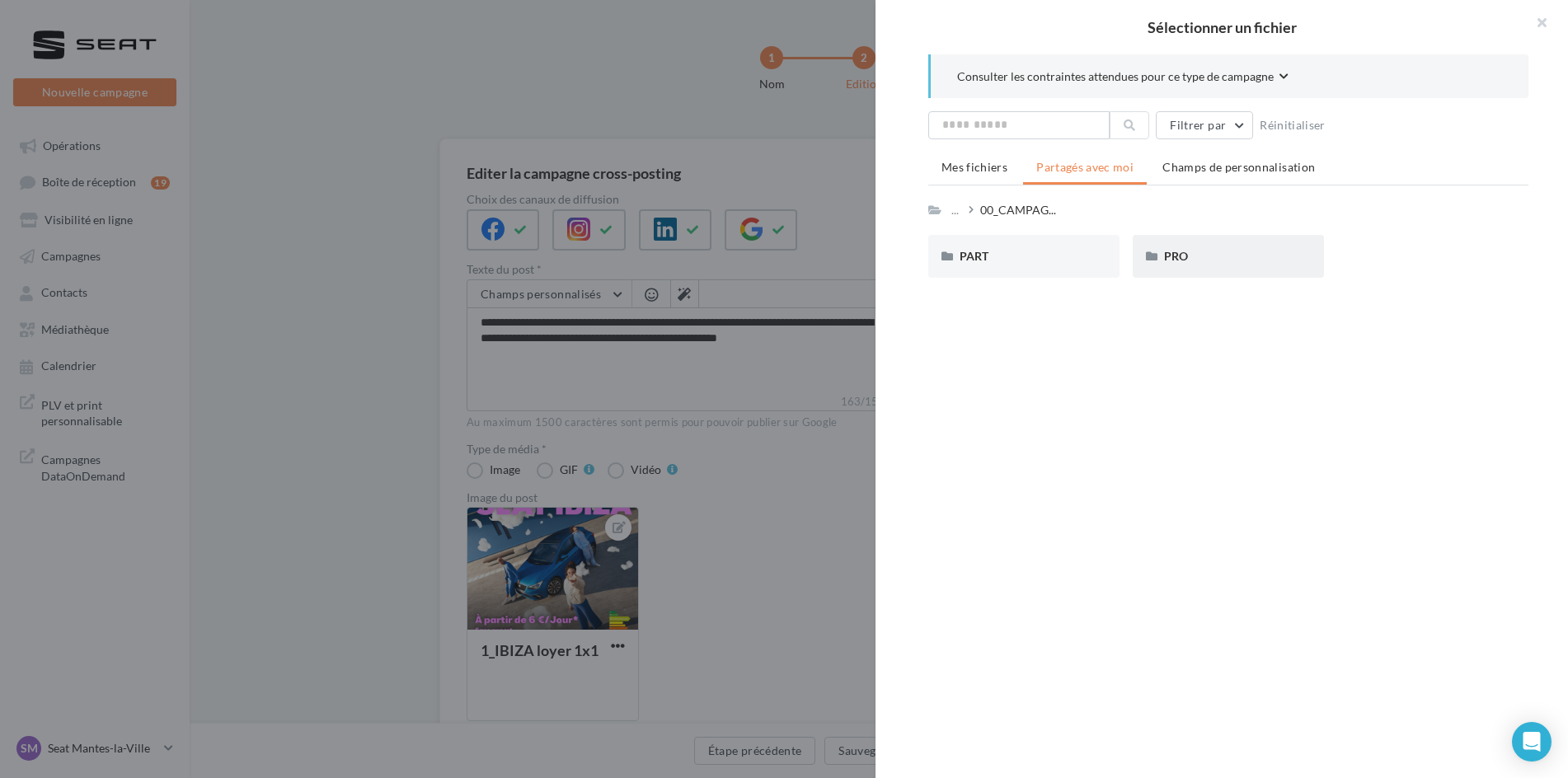
click at [1151, 255] on icon at bounding box center [1152, 257] width 11 height 11
click at [1178, 254] on span "PRO" at bounding box center [1176, 256] width 24 height 14
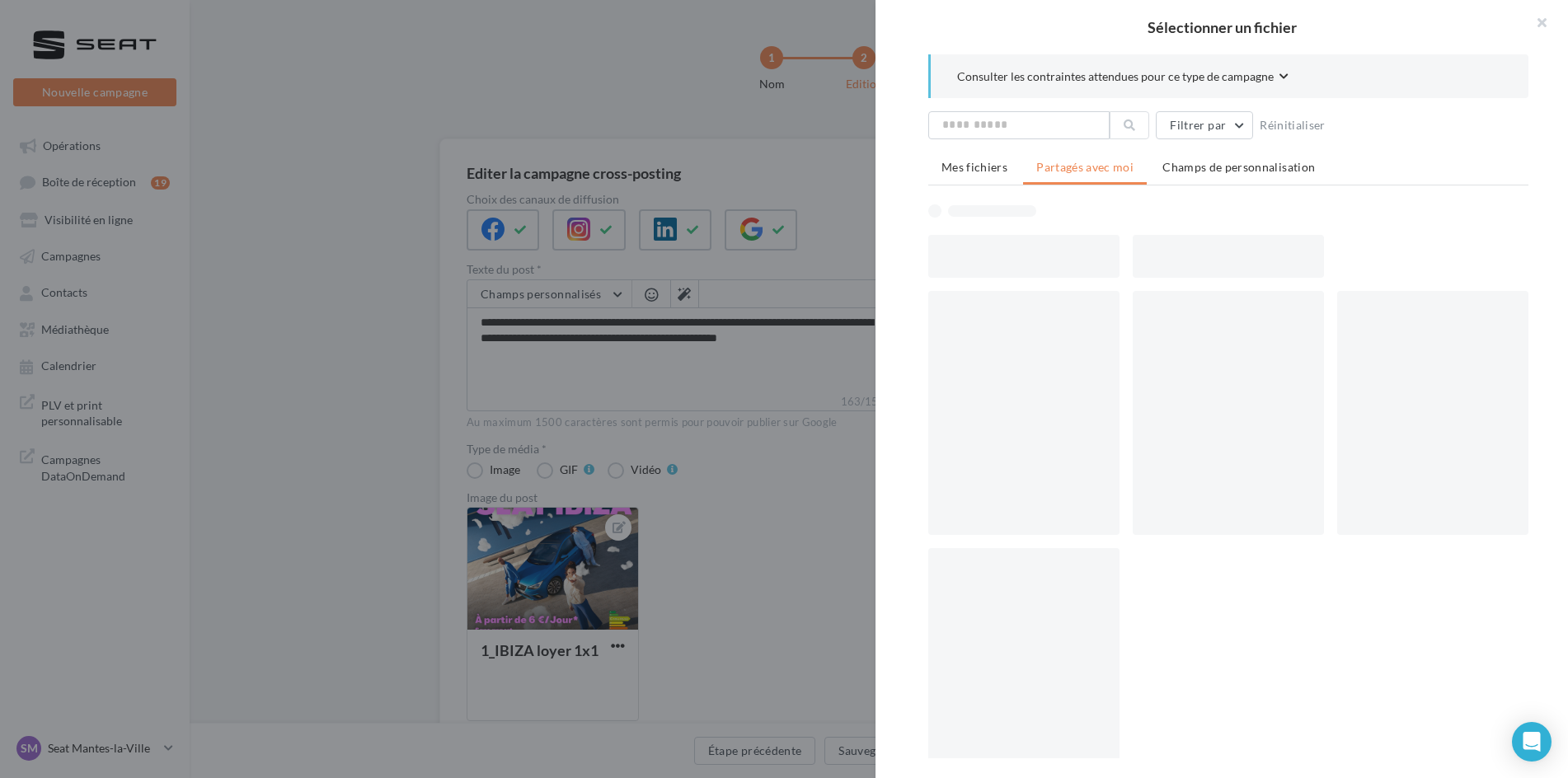
click at [1178, 254] on div at bounding box center [1228, 257] width 191 height 43
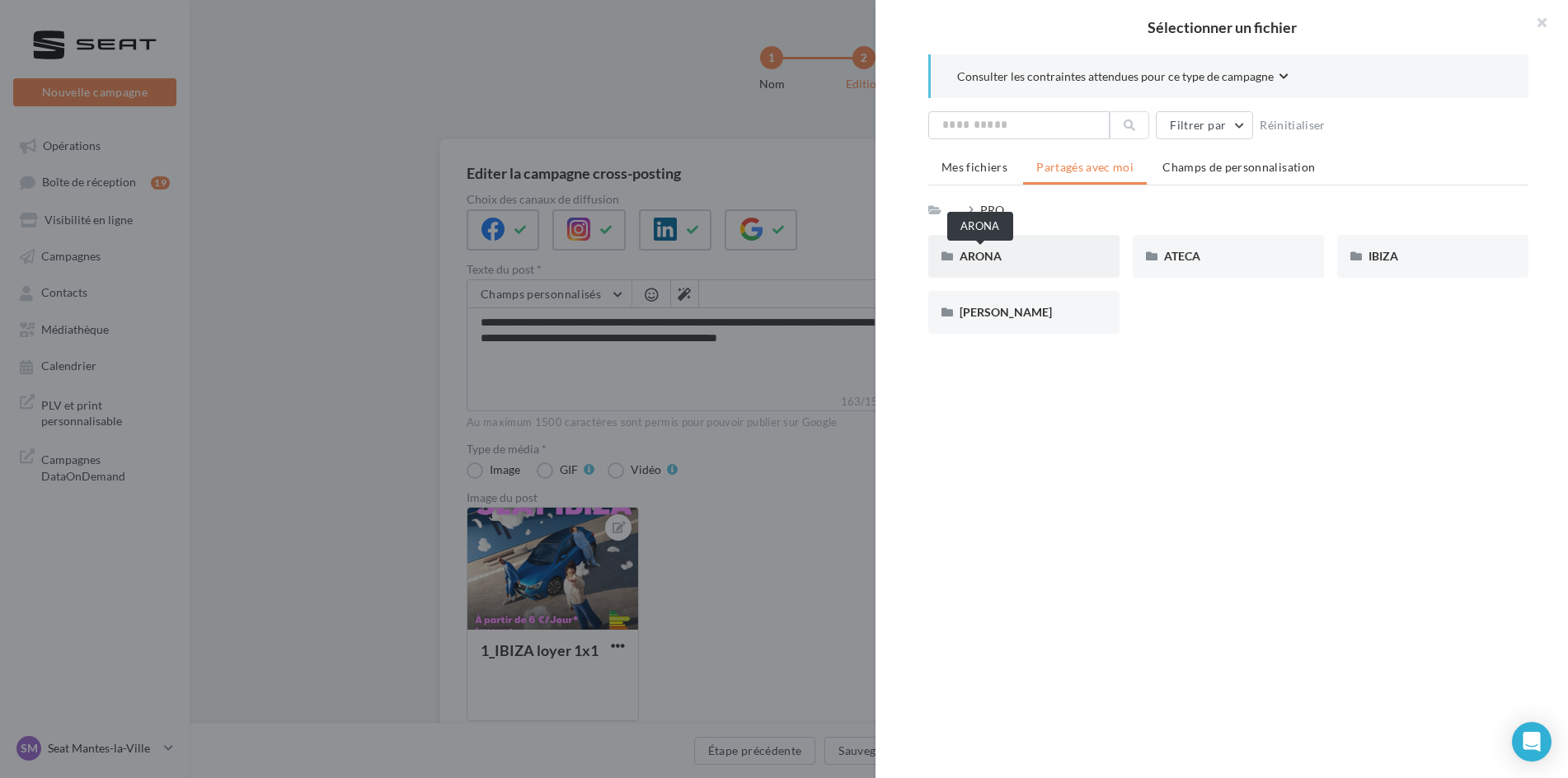
click at [971, 256] on span "ARONA" at bounding box center [980, 256] width 42 height 14
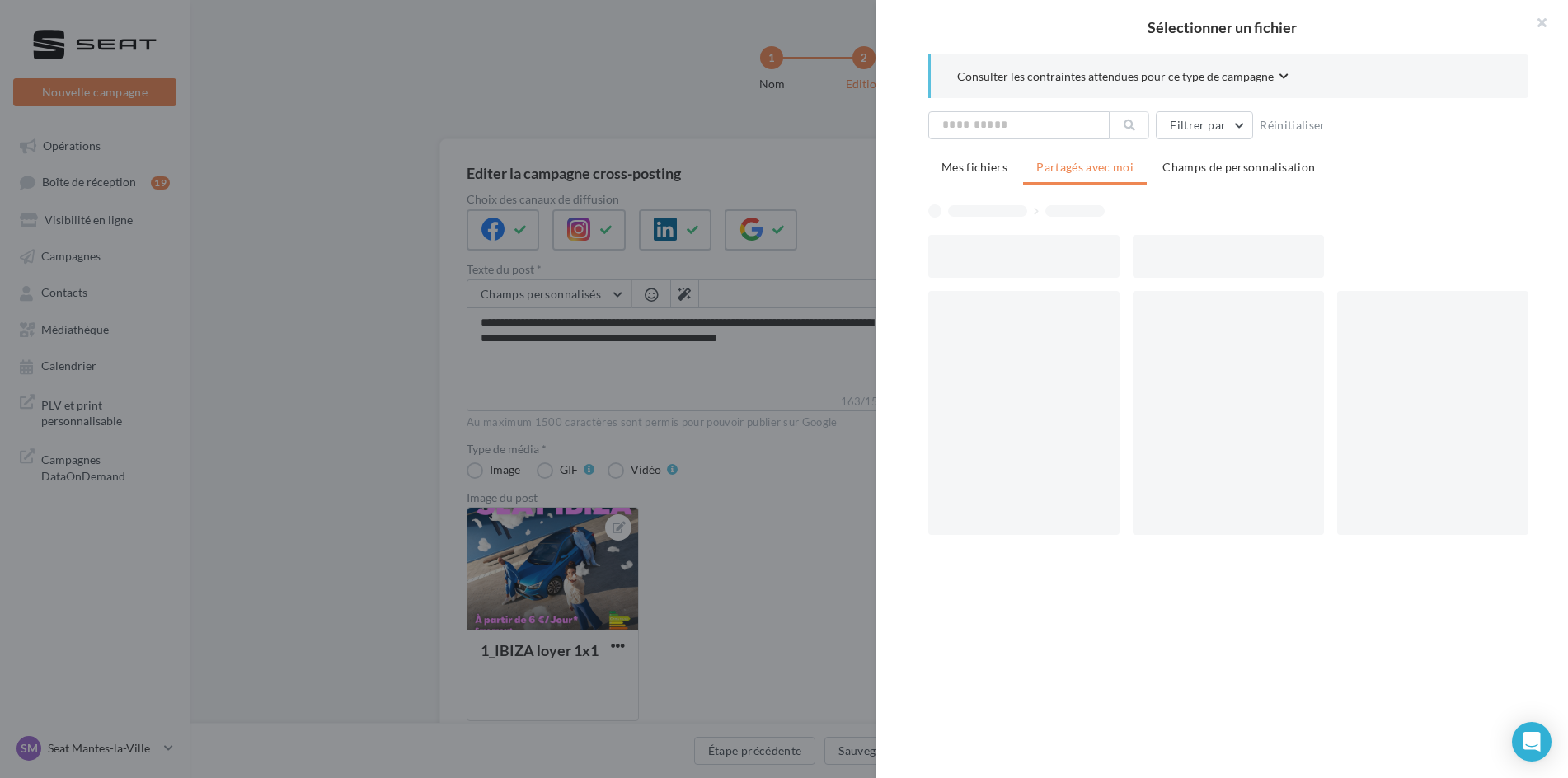
click at [971, 256] on div at bounding box center [1023, 257] width 191 height 43
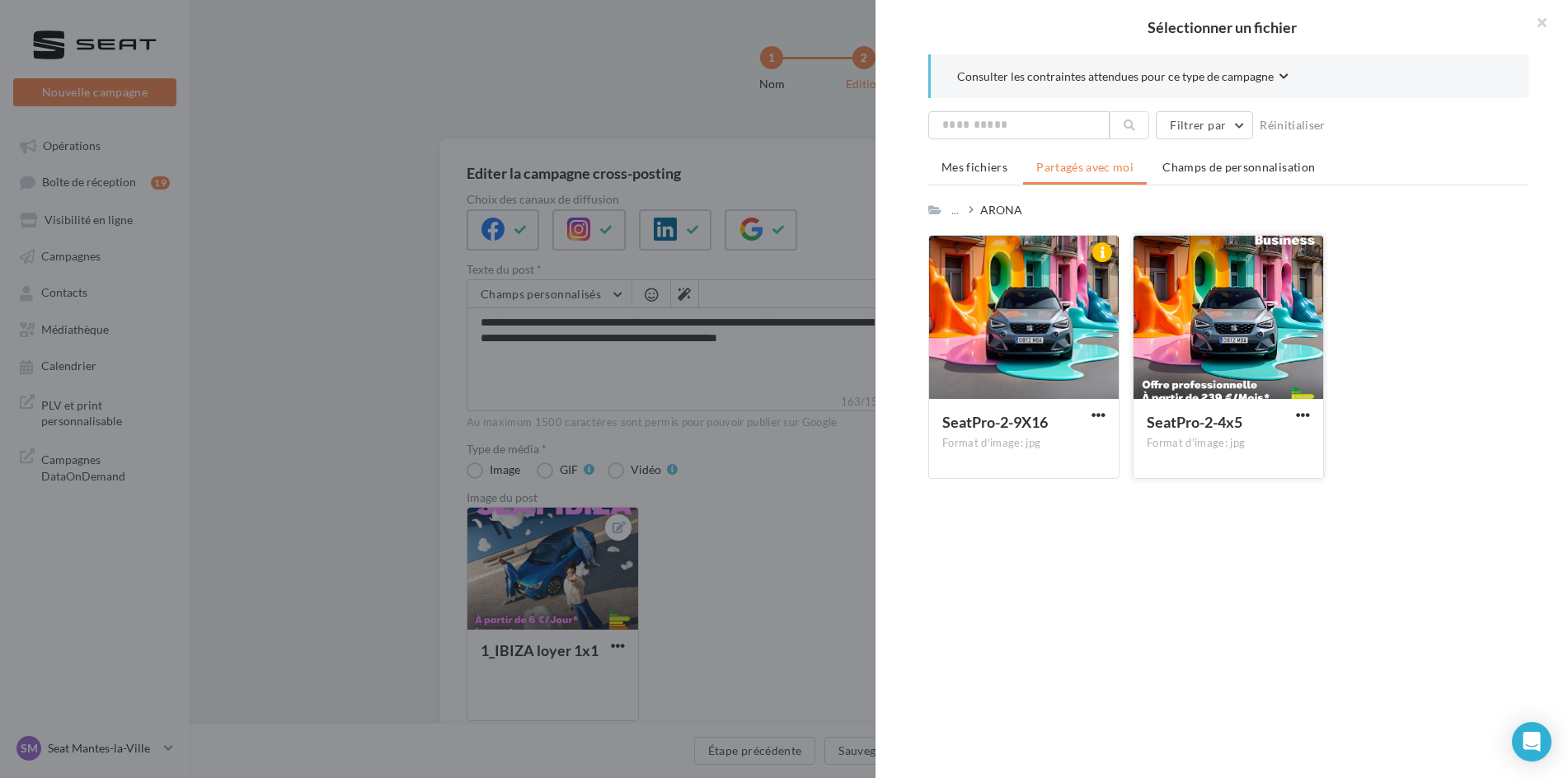
click at [1305, 422] on button "button" at bounding box center [1302, 416] width 20 height 17
click at [1222, 447] on button "Télécharger" at bounding box center [1230, 448] width 165 height 43
click at [1291, 536] on div "Consulter les contraintes attendues pour ce type de campagne Filtrer par Réinit…" at bounding box center [1228, 406] width 705 height 704
